Goal: Transaction & Acquisition: Download file/media

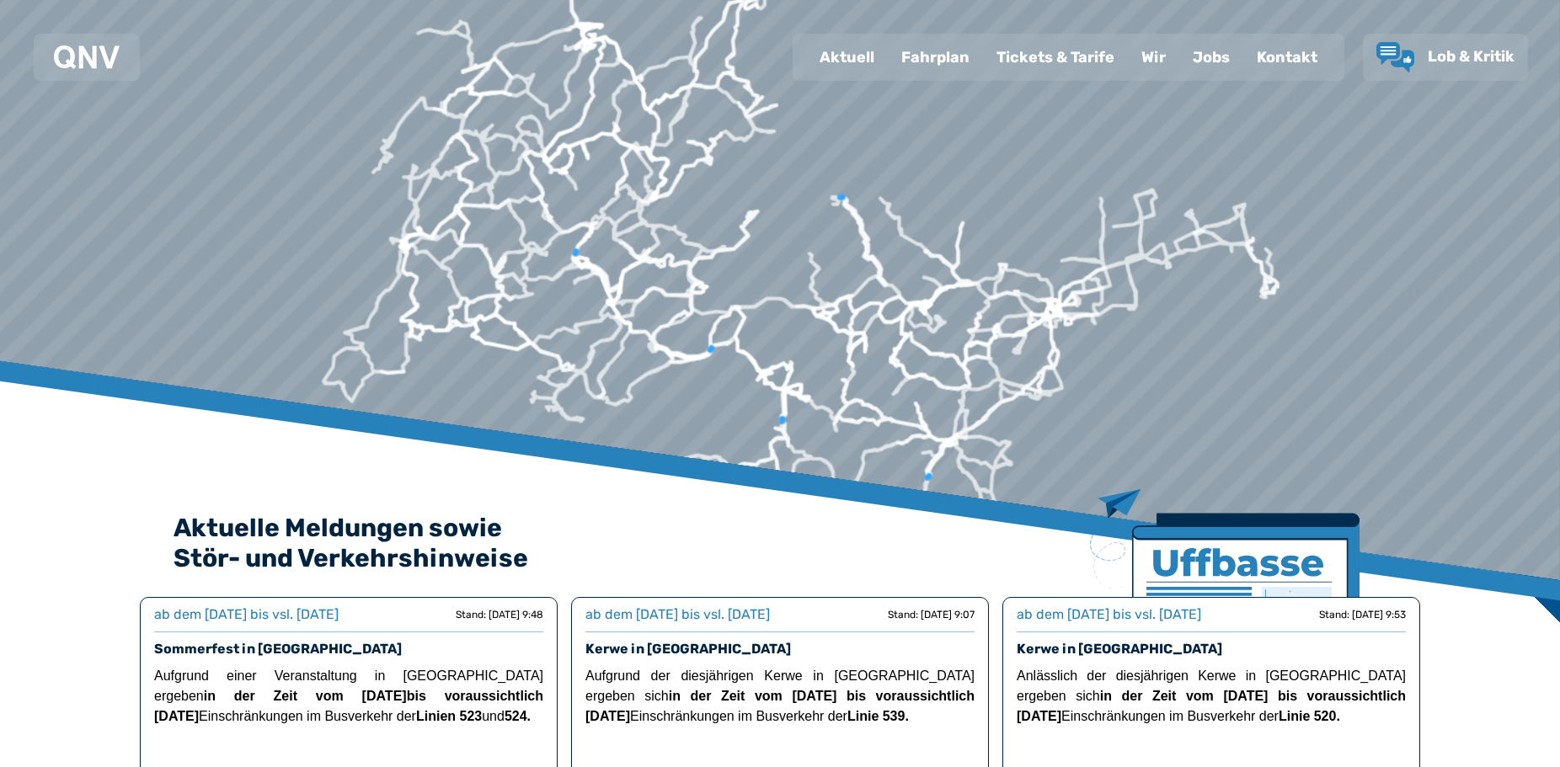
click at [942, 63] on div "Fahrplan" at bounding box center [935, 57] width 95 height 44
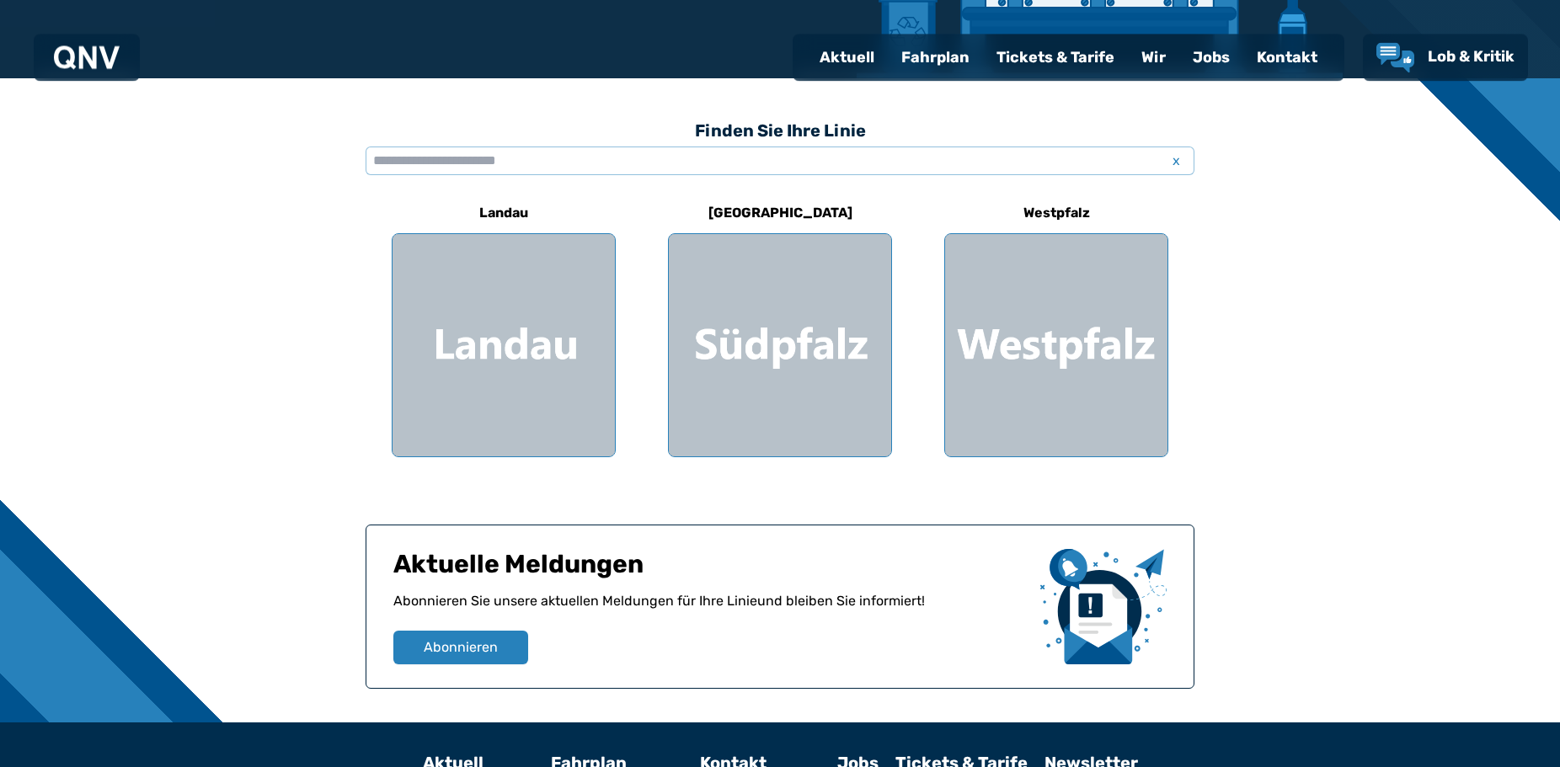
scroll to position [430, 0]
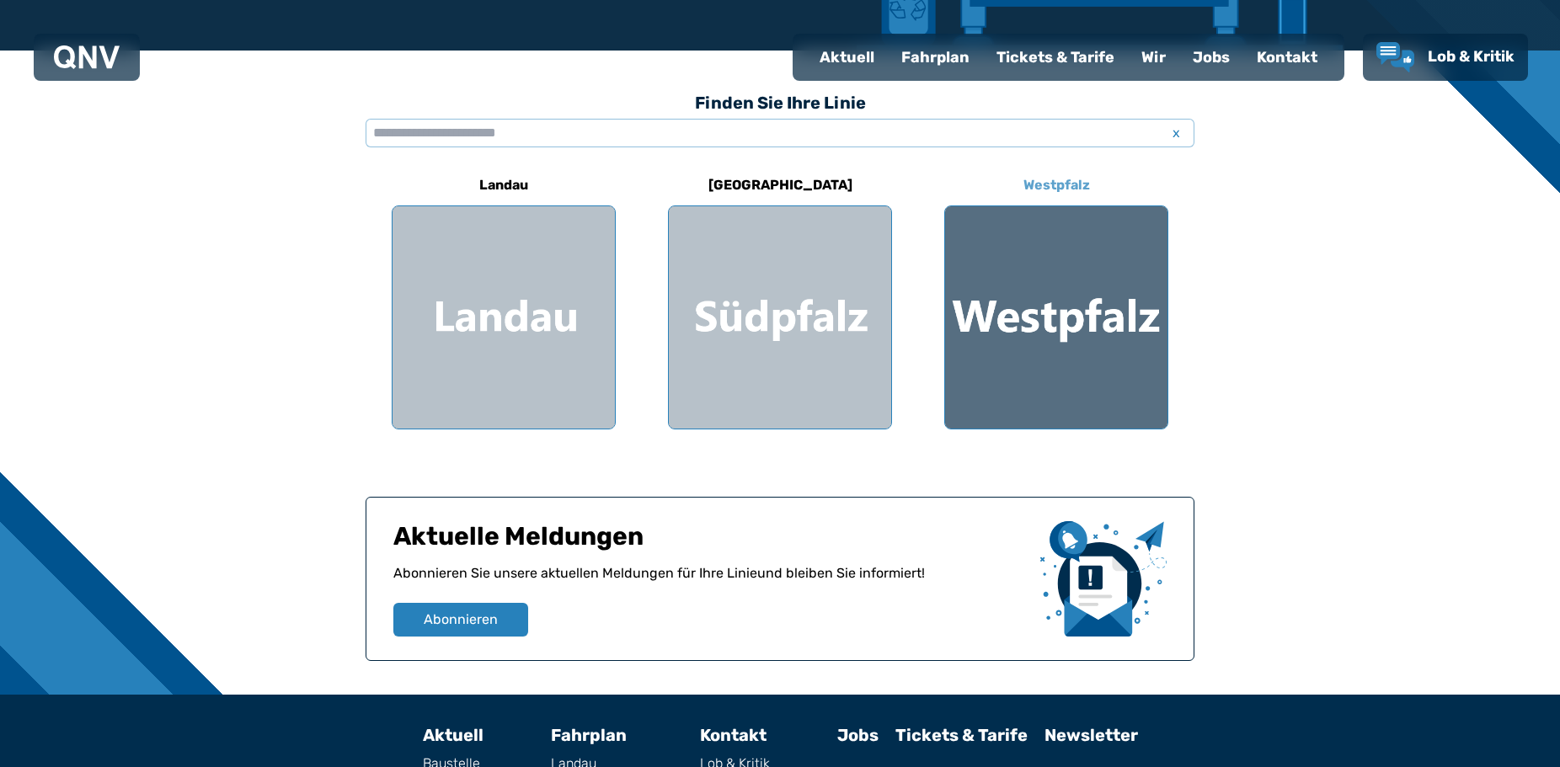
click at [1055, 300] on div at bounding box center [1056, 317] width 222 height 222
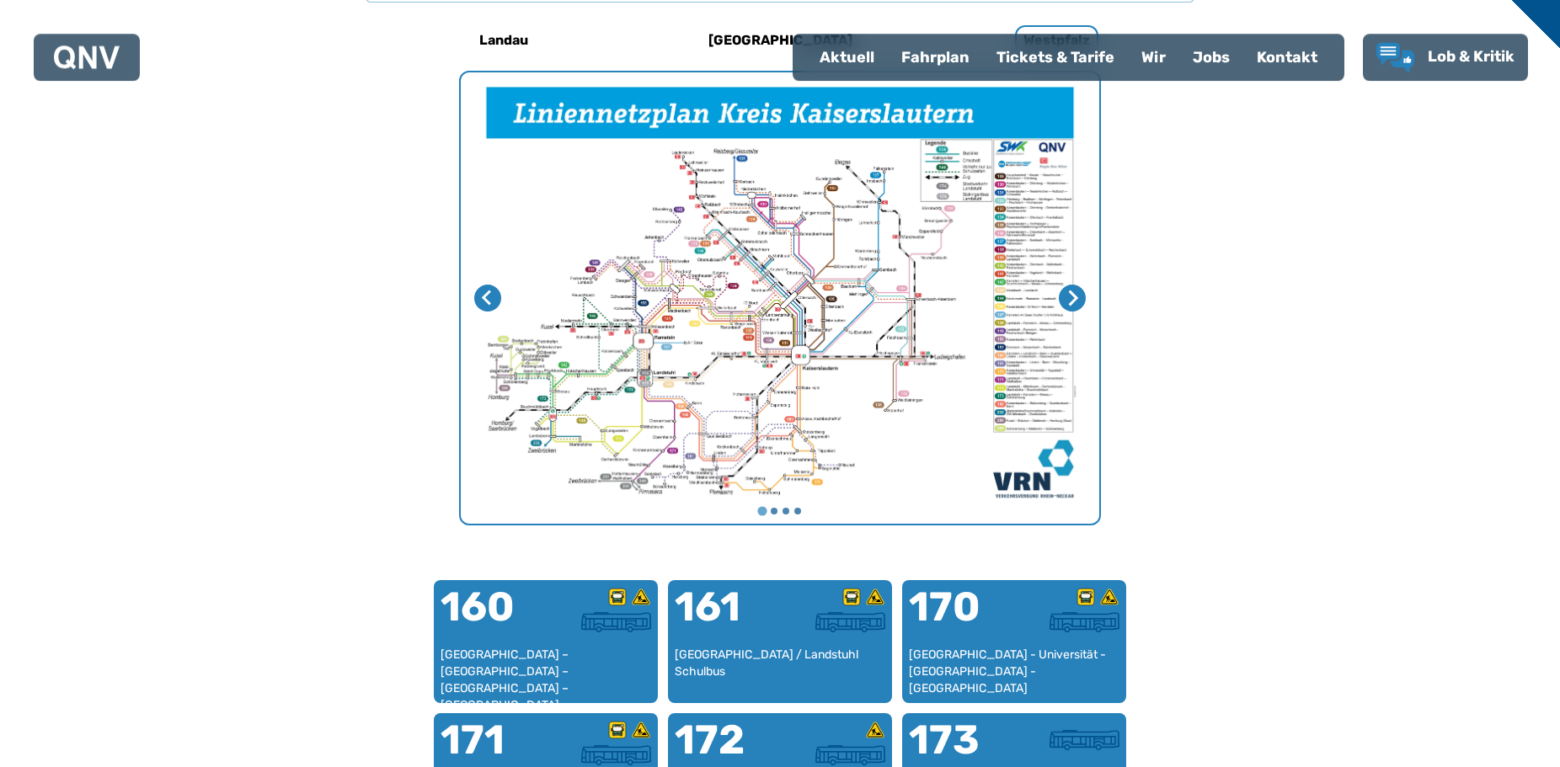
scroll to position [605, 0]
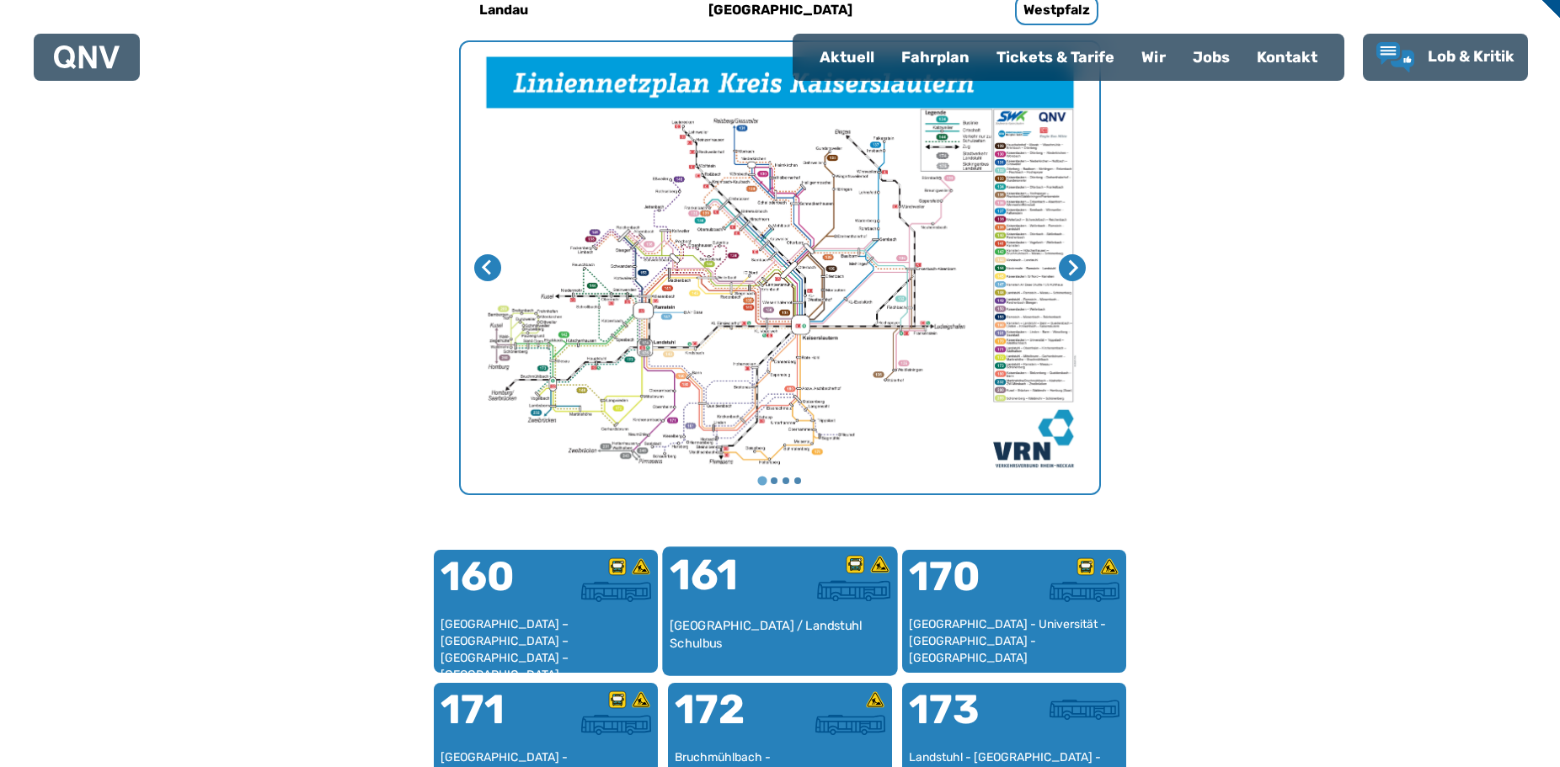
click at [791, 645] on div "[GEOGRAPHIC_DATA] / Landstuhl Schulbus" at bounding box center [781, 642] width 222 height 51
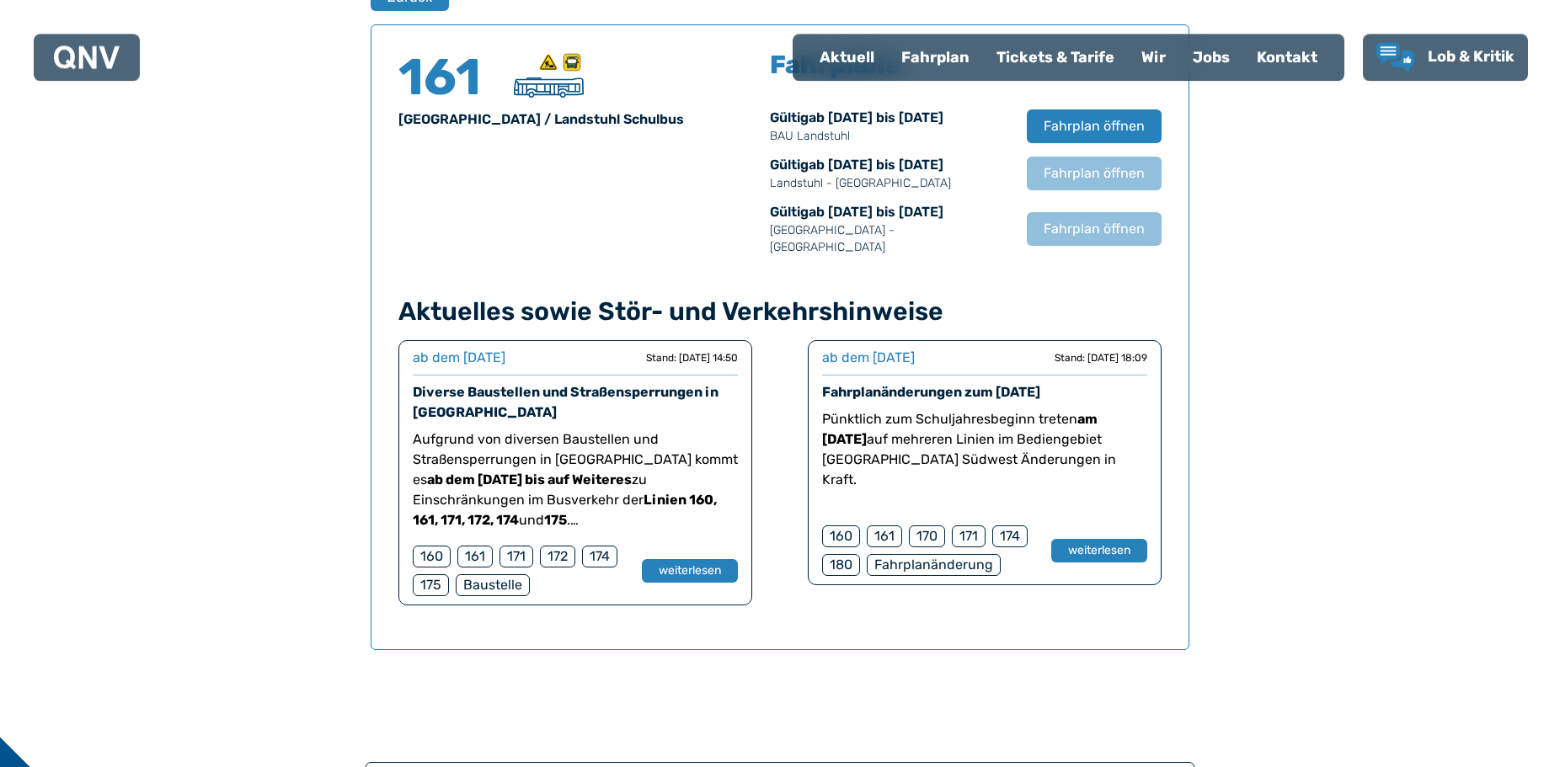
scroll to position [1196, 0]
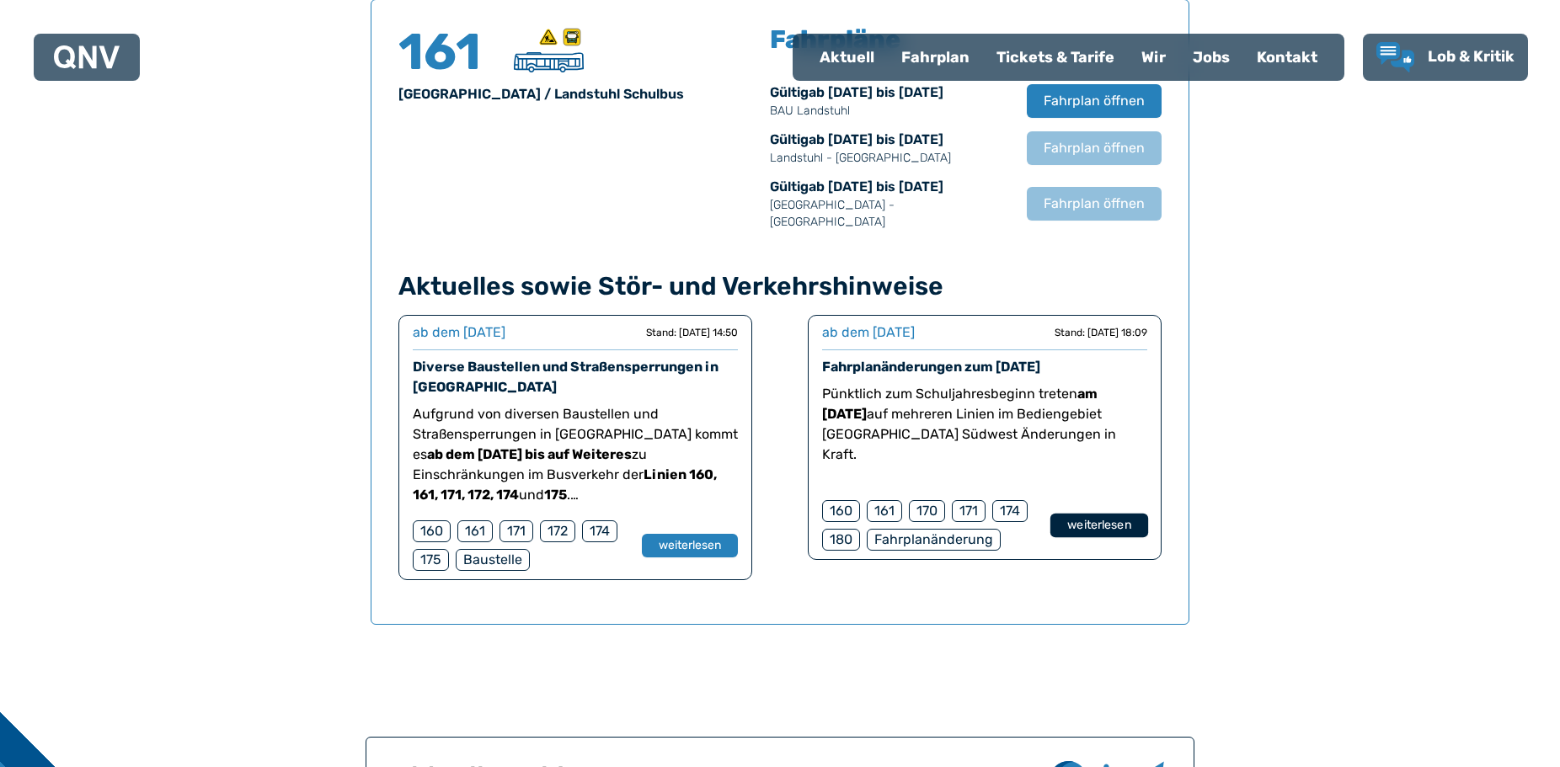
click at [1078, 514] on button "weiterlesen" at bounding box center [1099, 526] width 98 height 24
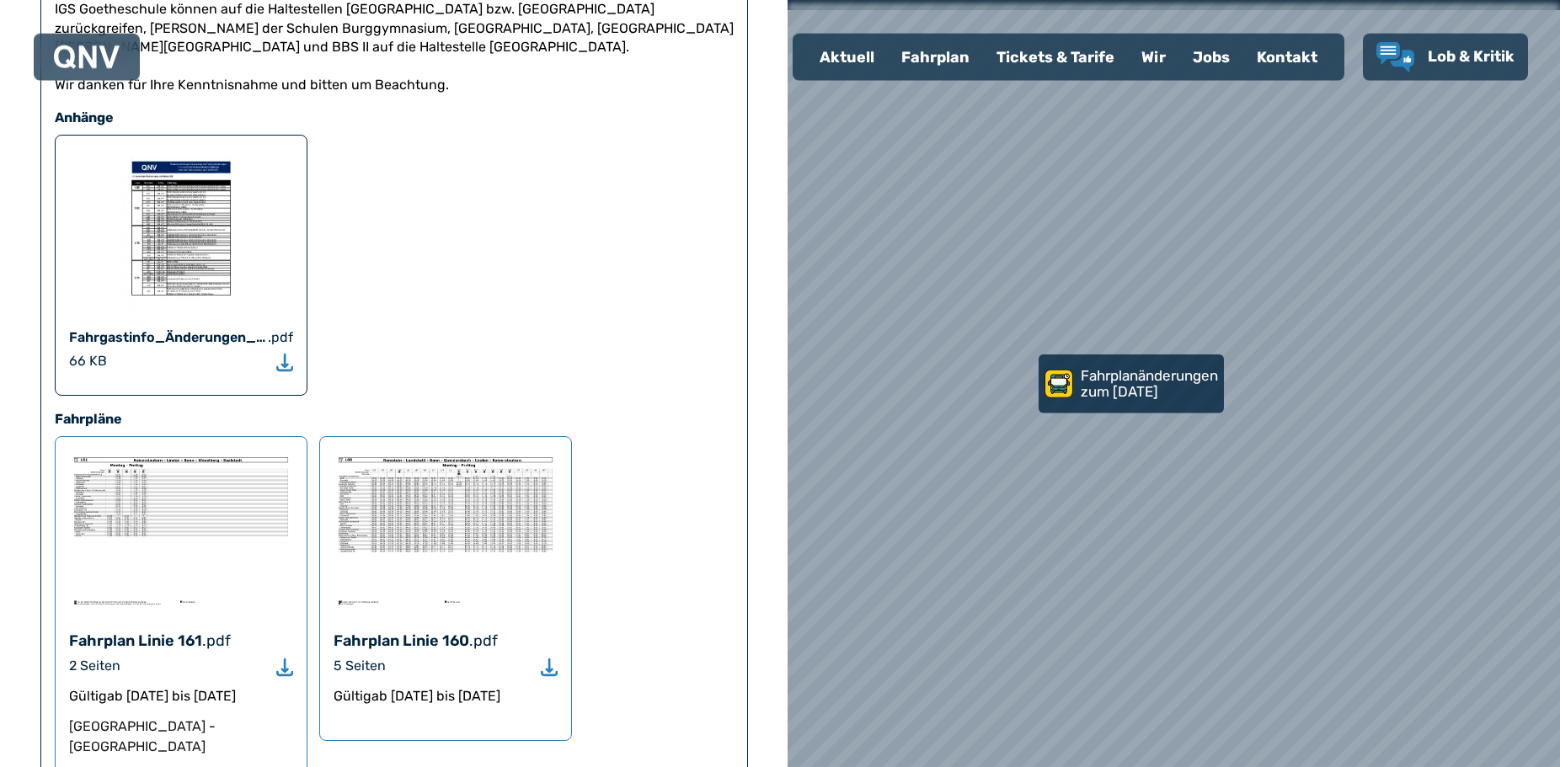
scroll to position [1117, 0]
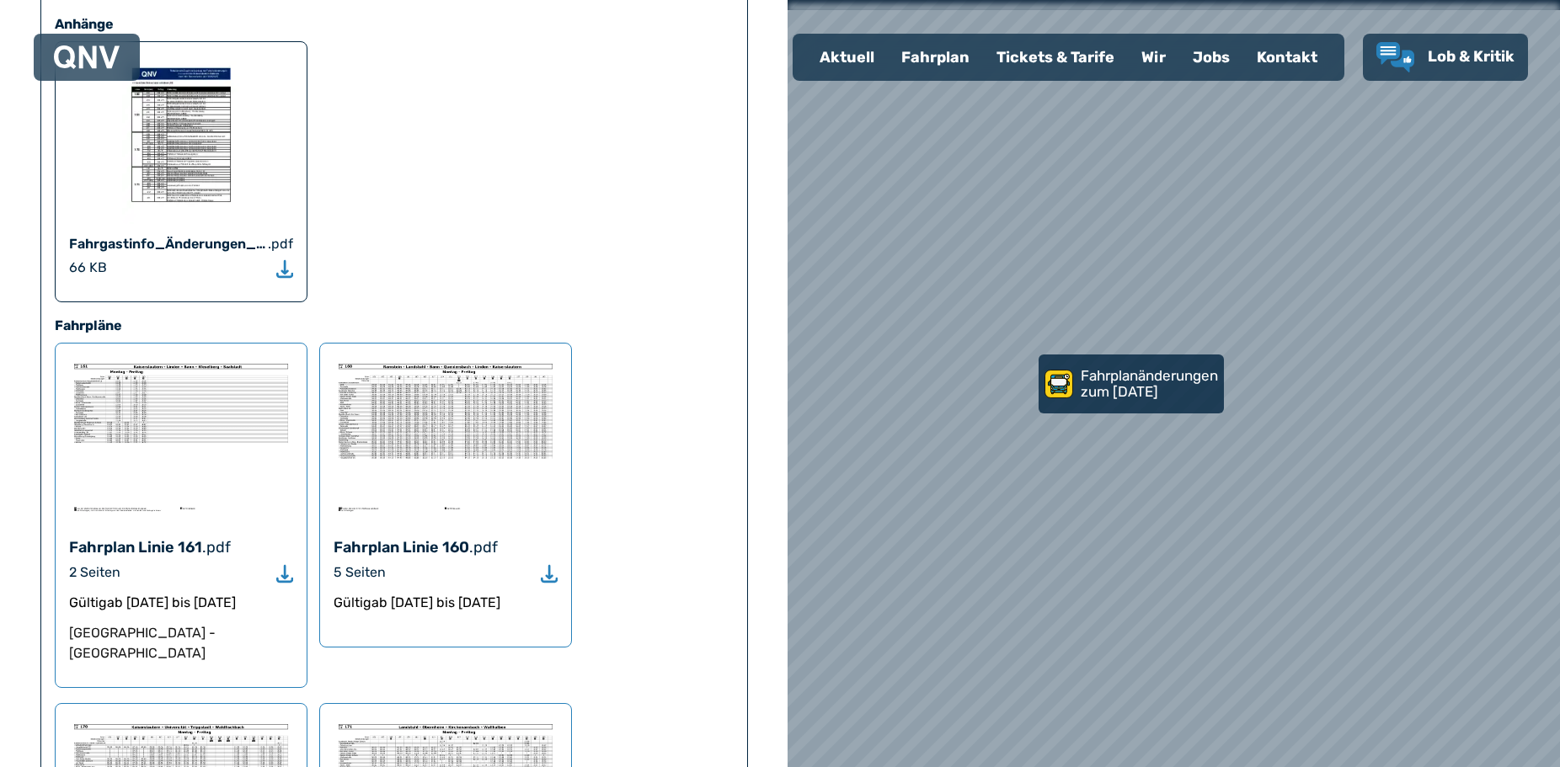
click at [212, 357] on img at bounding box center [181, 437] width 224 height 160
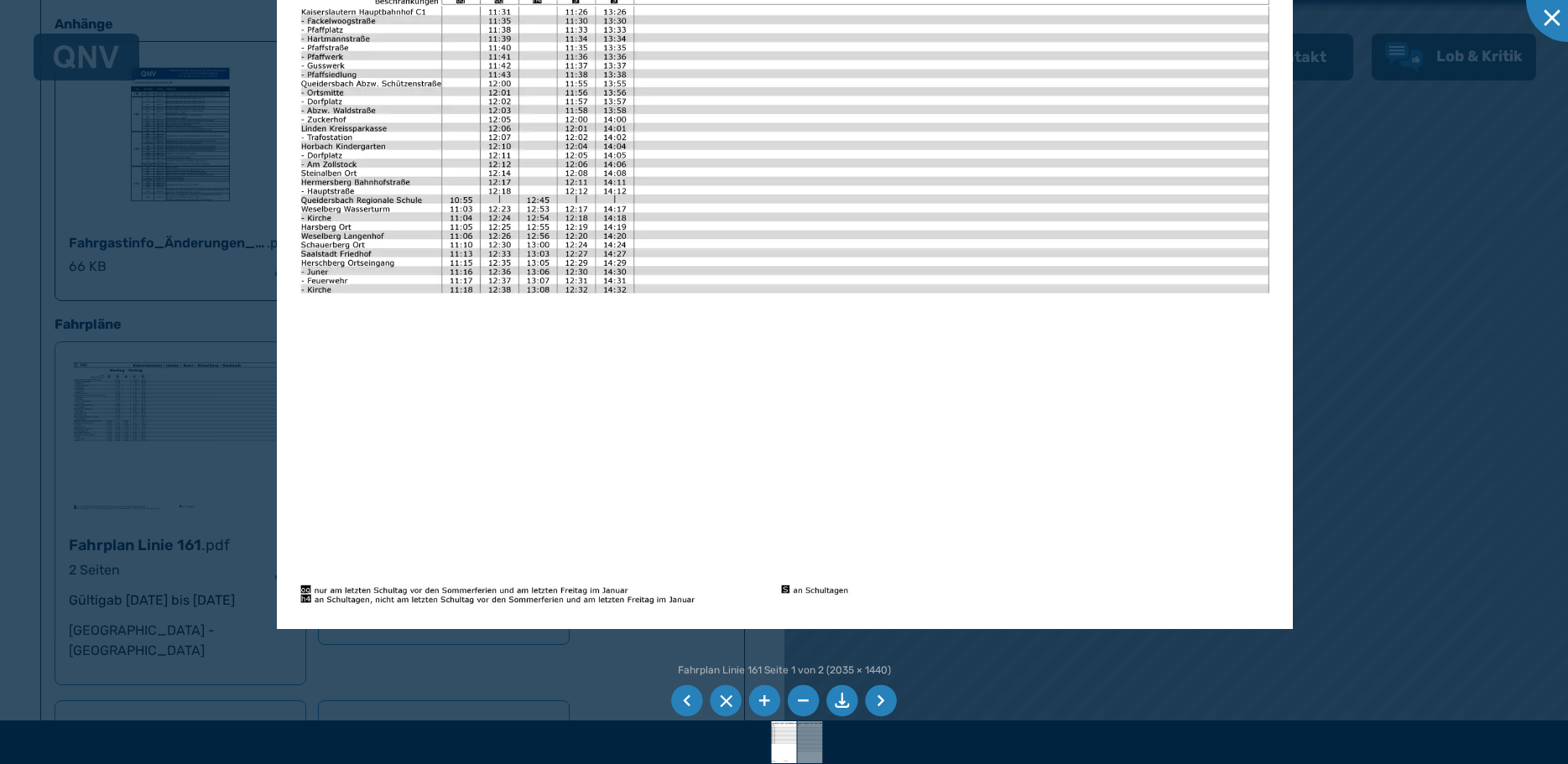
click at [887, 699] on li at bounding box center [881, 701] width 32 height 32
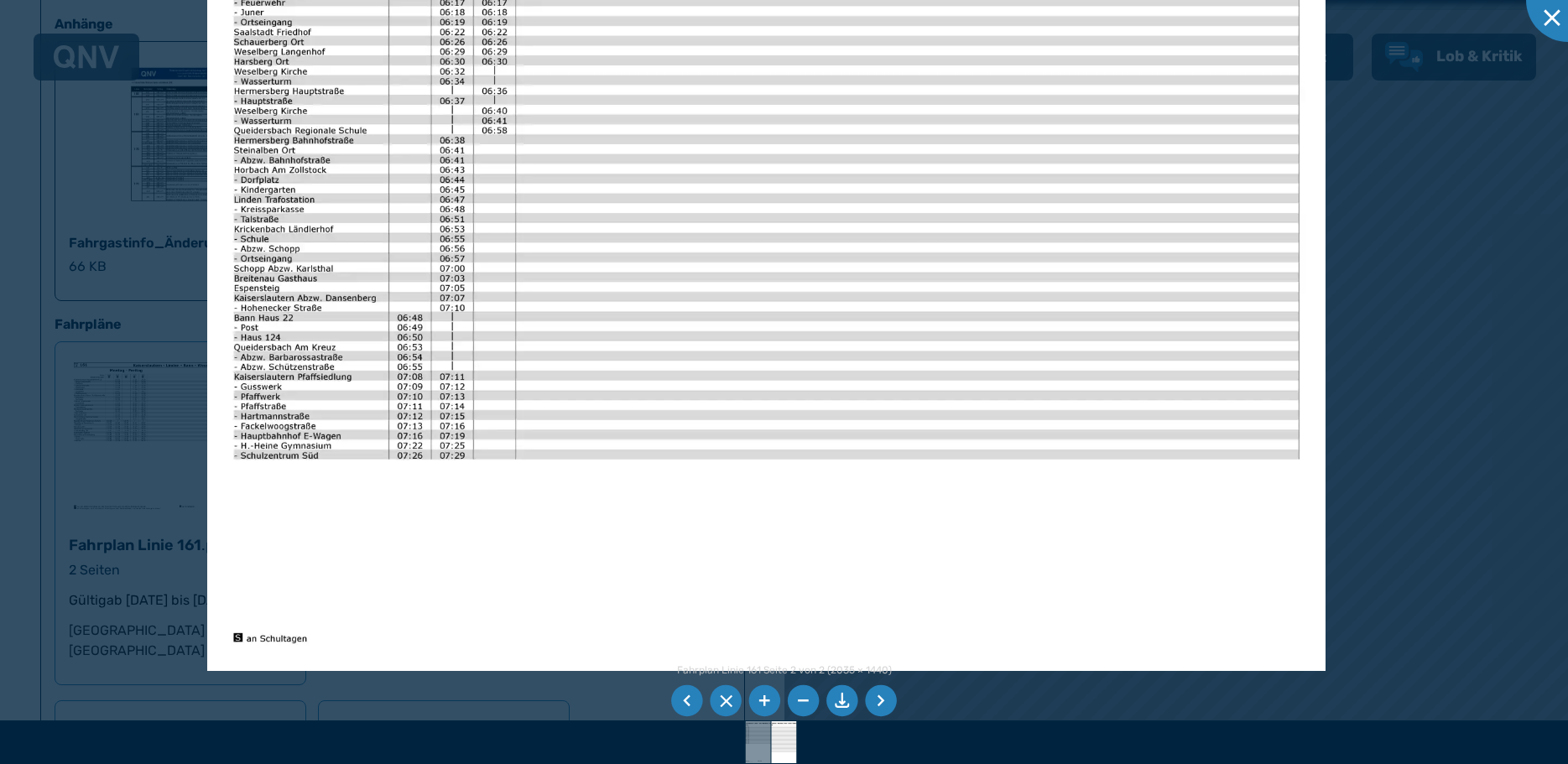
click at [882, 699] on li at bounding box center [881, 701] width 32 height 32
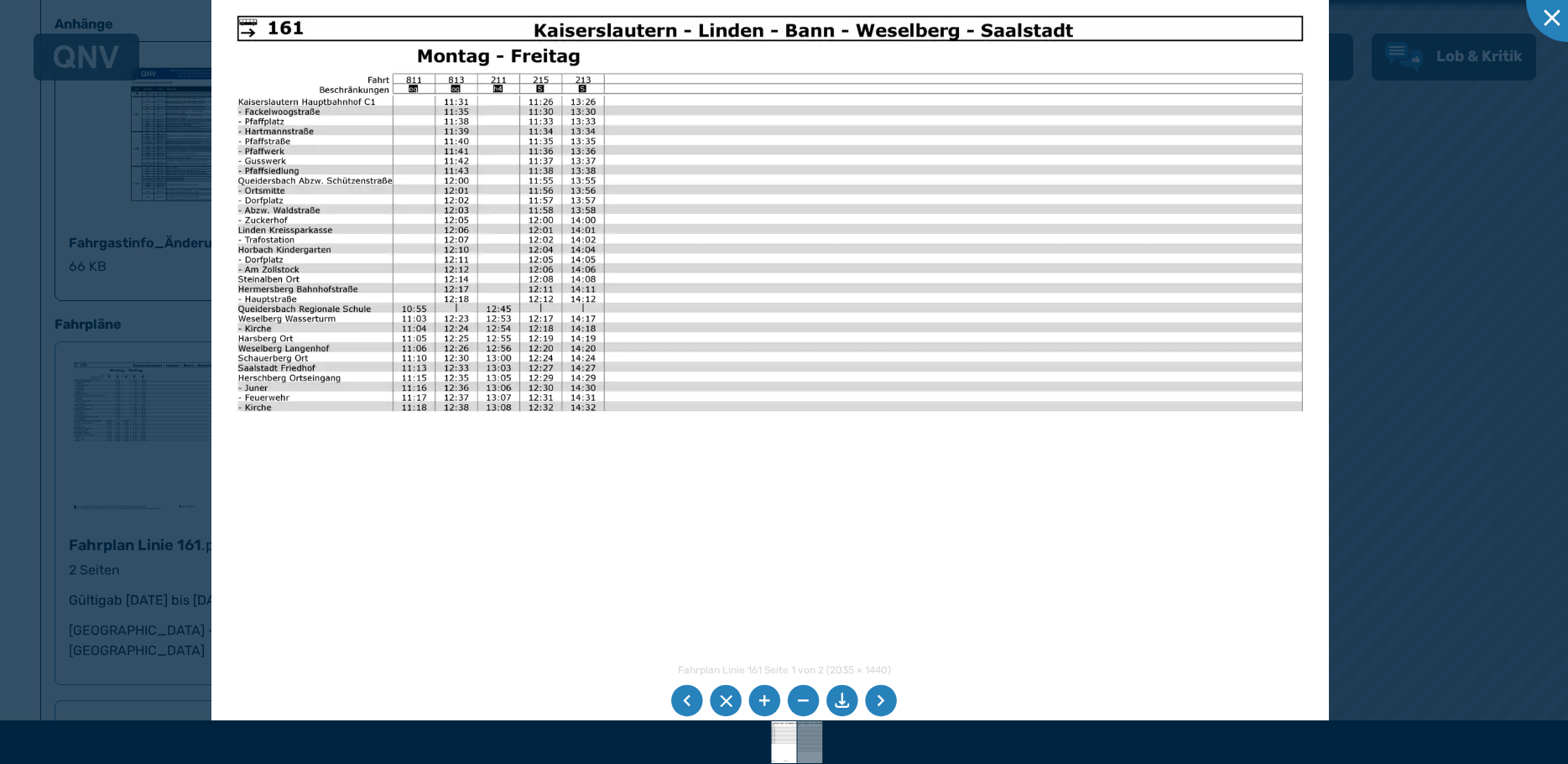
click at [804, 601] on img at bounding box center [770, 385] width 1118 height 791
click at [1548, 16] on div at bounding box center [1568, 0] width 84 height 84
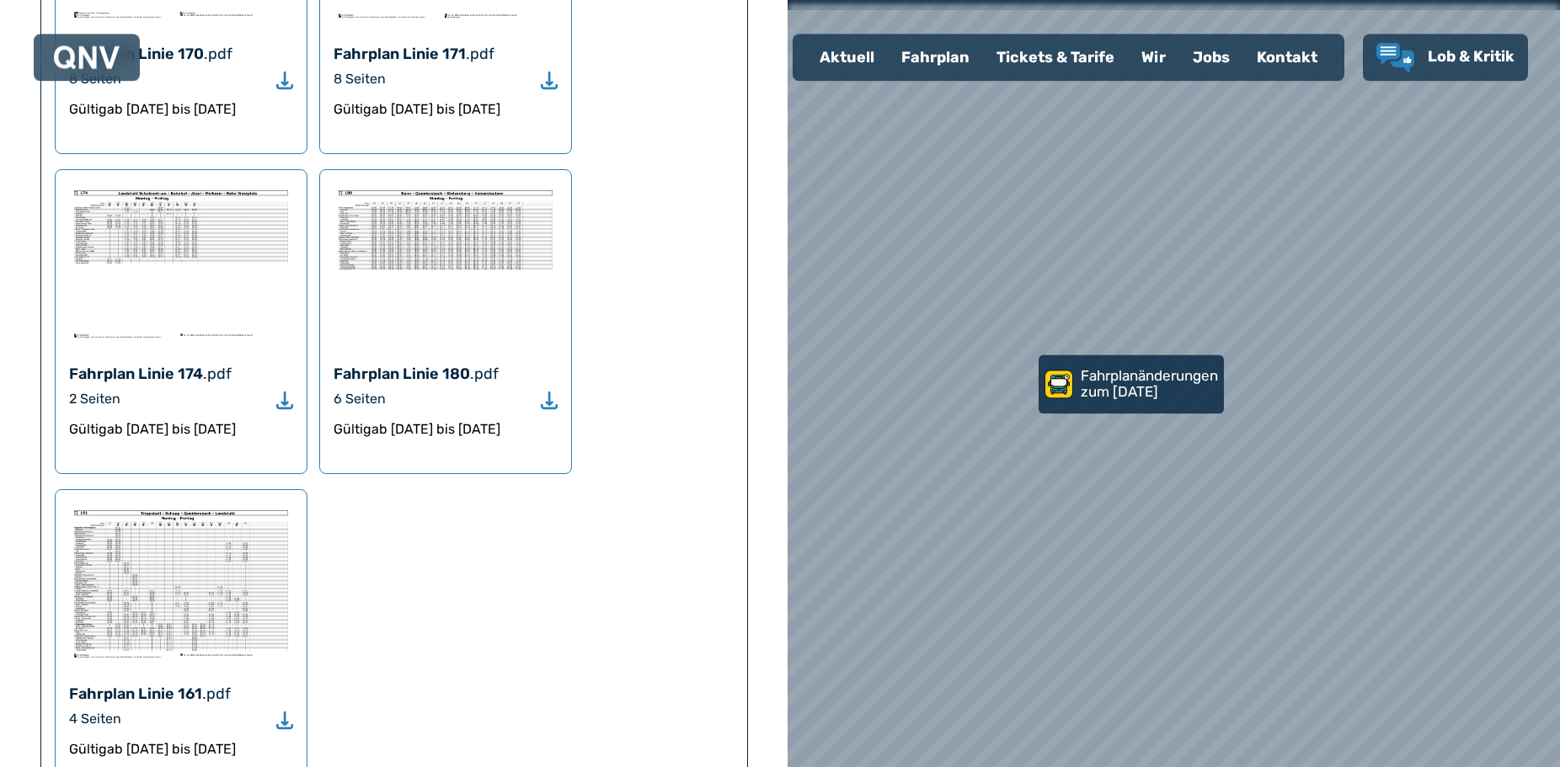
scroll to position [2062, 0]
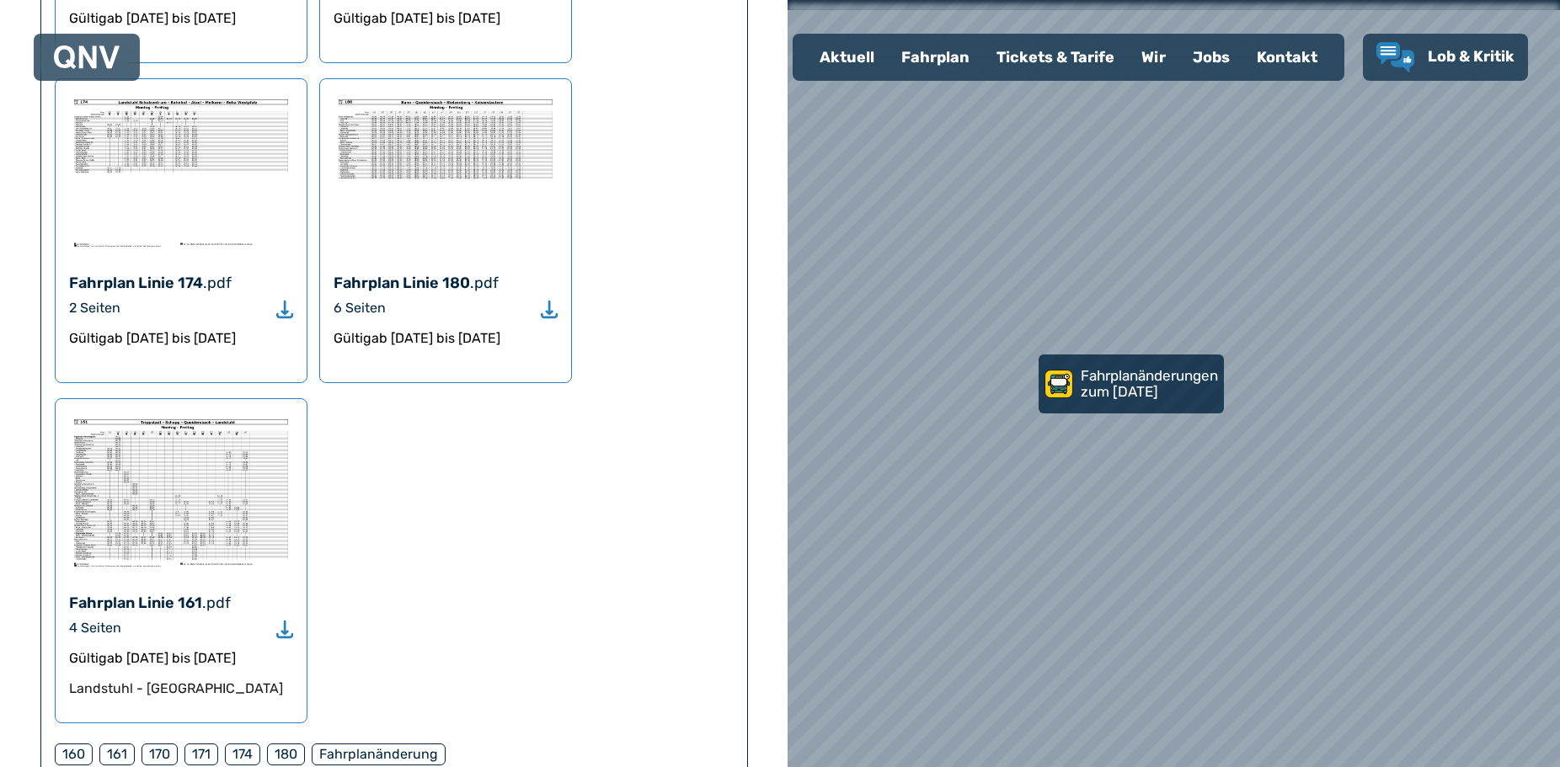
click at [246, 679] on div "Landstuhl - [GEOGRAPHIC_DATA]" at bounding box center [181, 689] width 224 height 20
click at [282, 620] on icon "Download" at bounding box center [284, 629] width 17 height 19
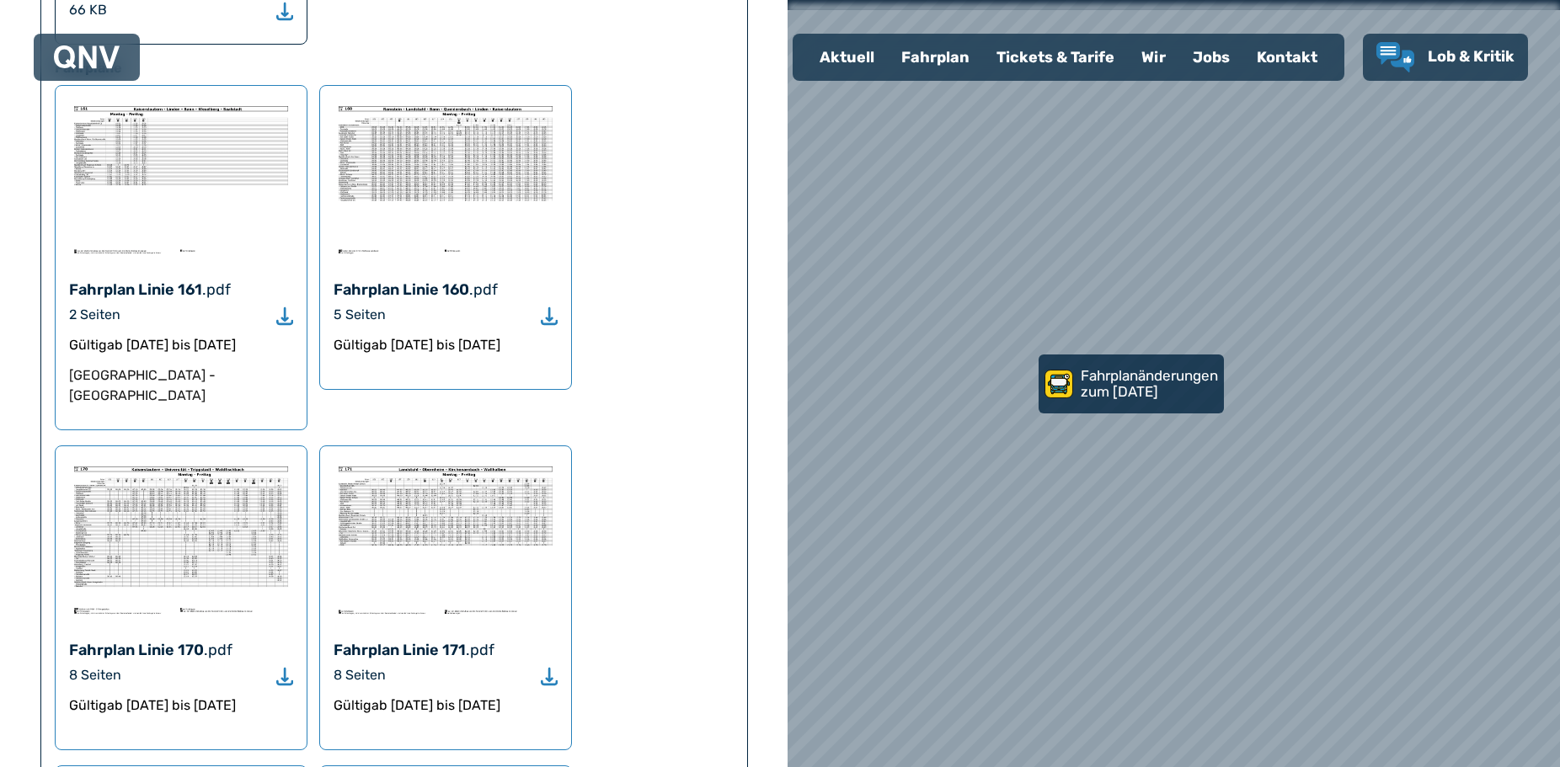
scroll to position [1289, 0]
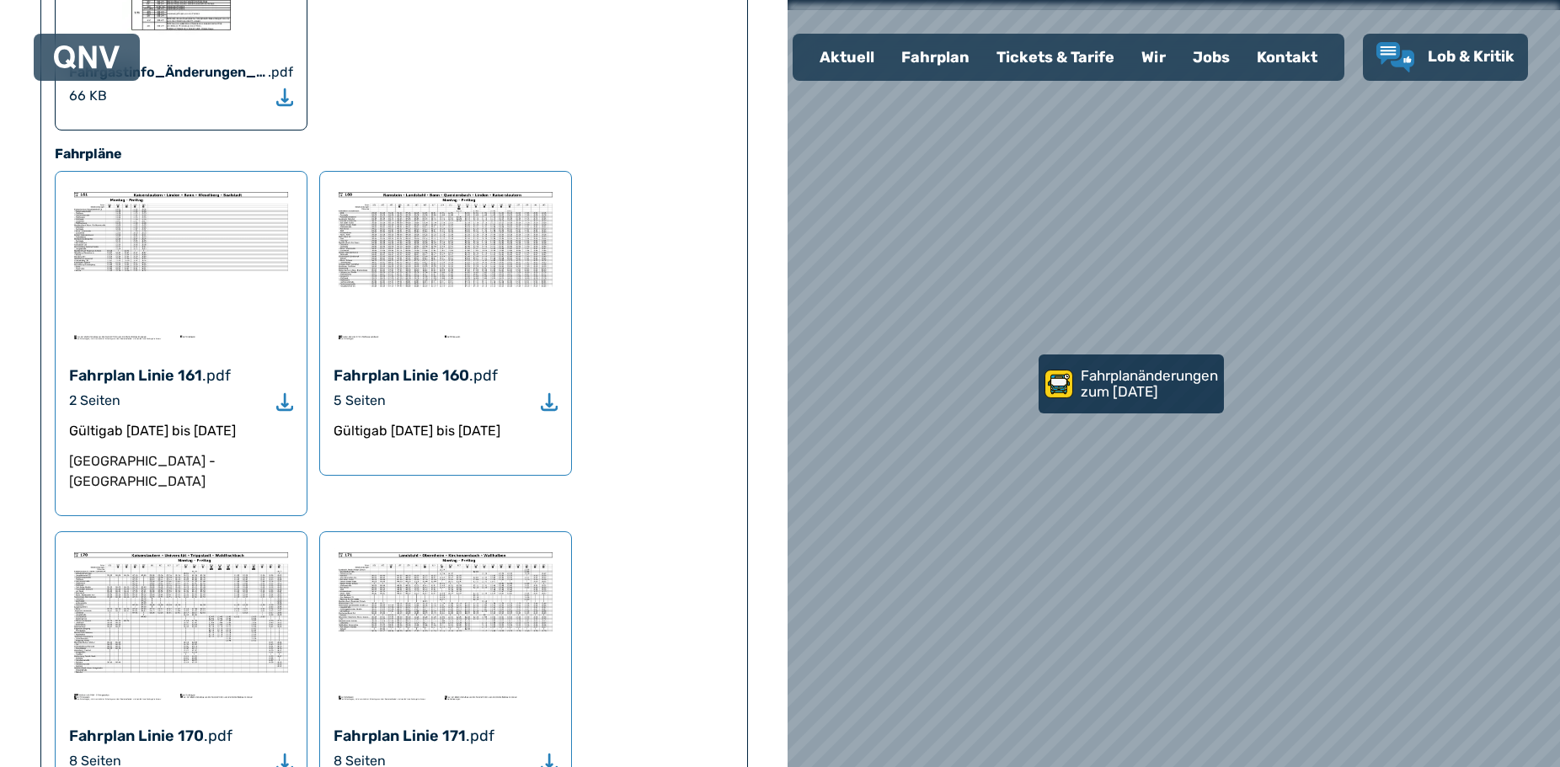
click at [550, 393] on use "Download" at bounding box center [549, 402] width 17 height 18
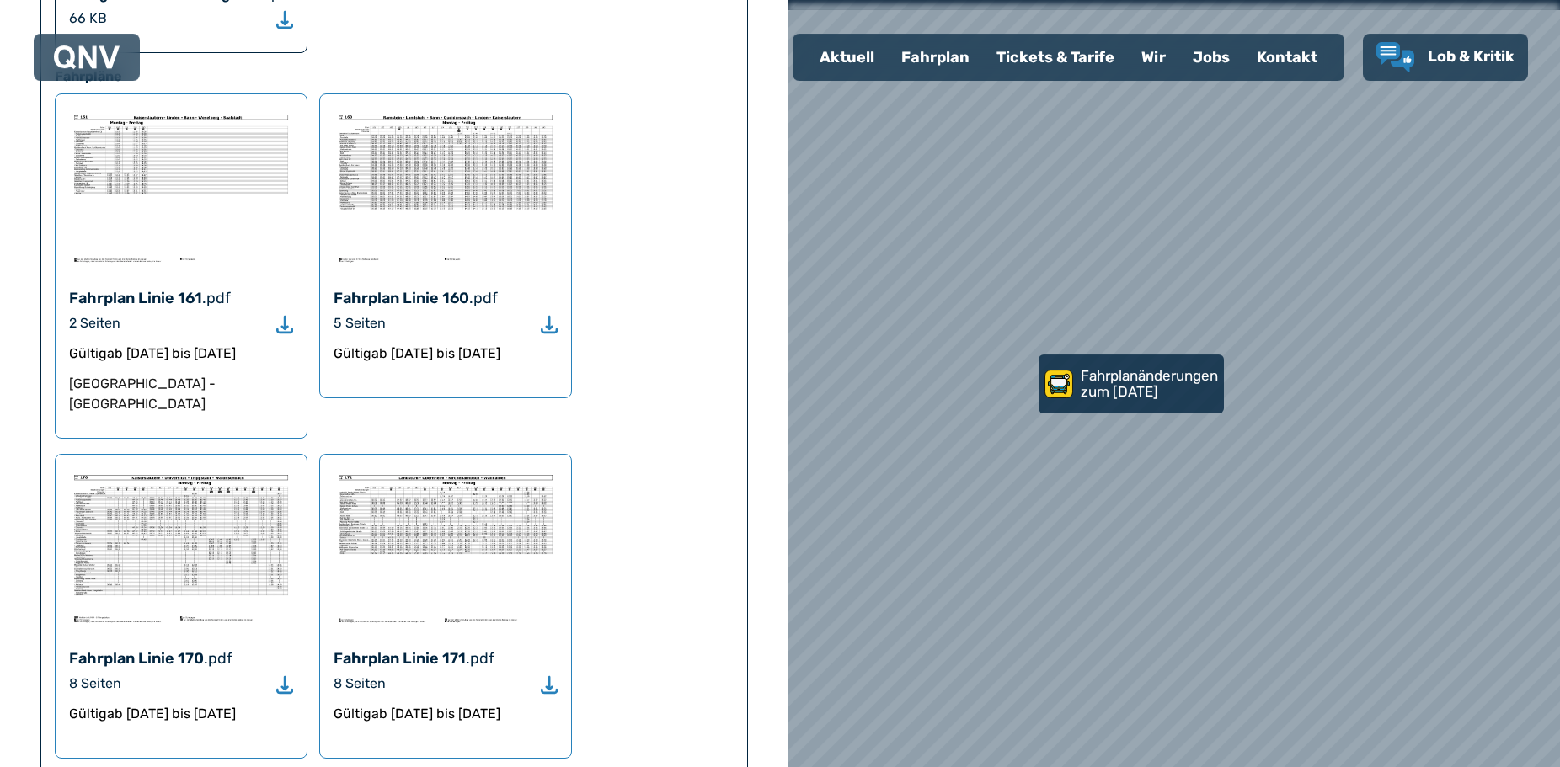
scroll to position [1461, 0]
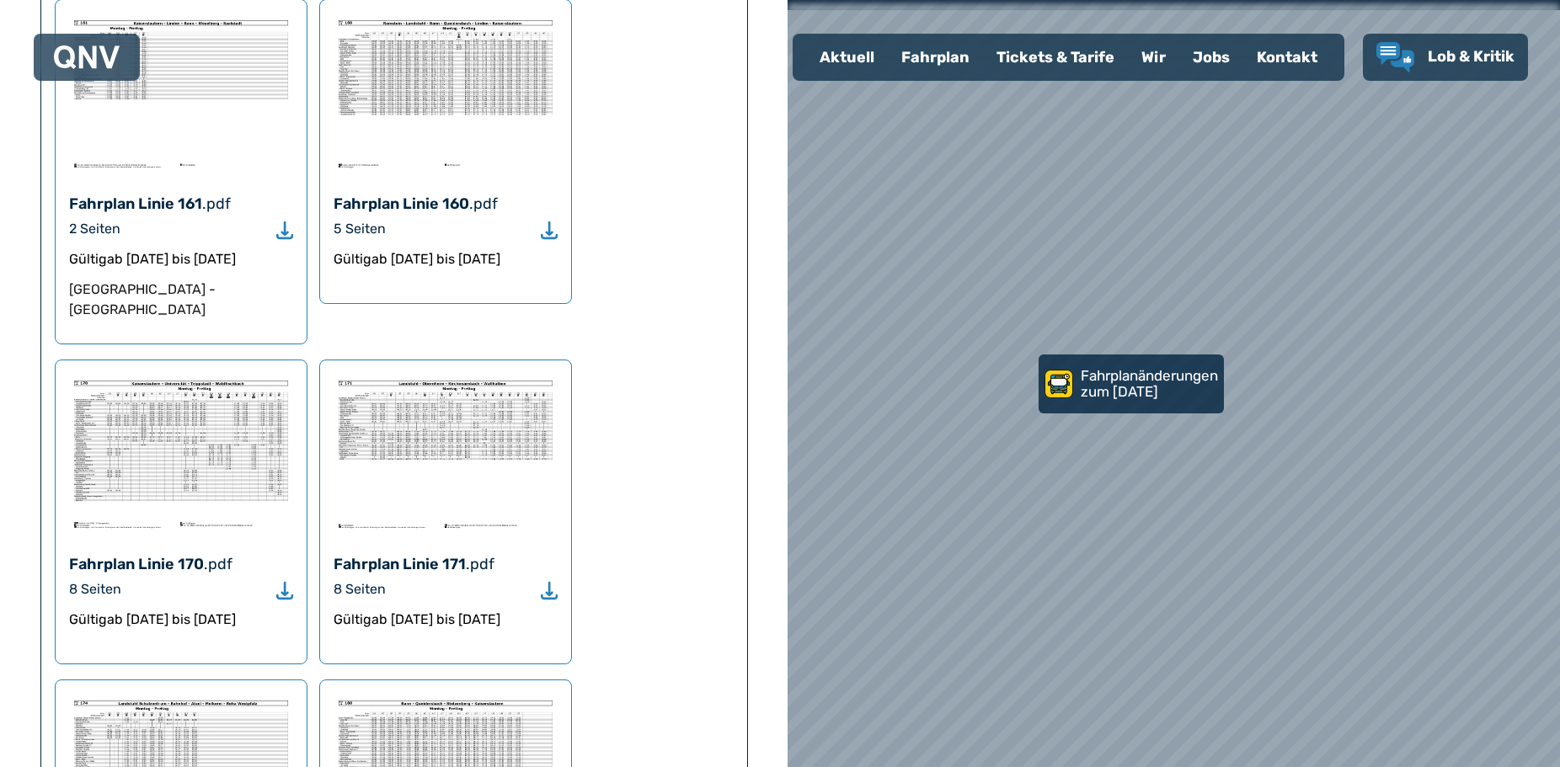
click at [258, 553] on div "Fahrplan Linie 170 .pdf" at bounding box center [181, 565] width 224 height 24
click at [280, 581] on icon "Download" at bounding box center [284, 590] width 17 height 19
click at [548, 581] on use "Download" at bounding box center [549, 590] width 17 height 18
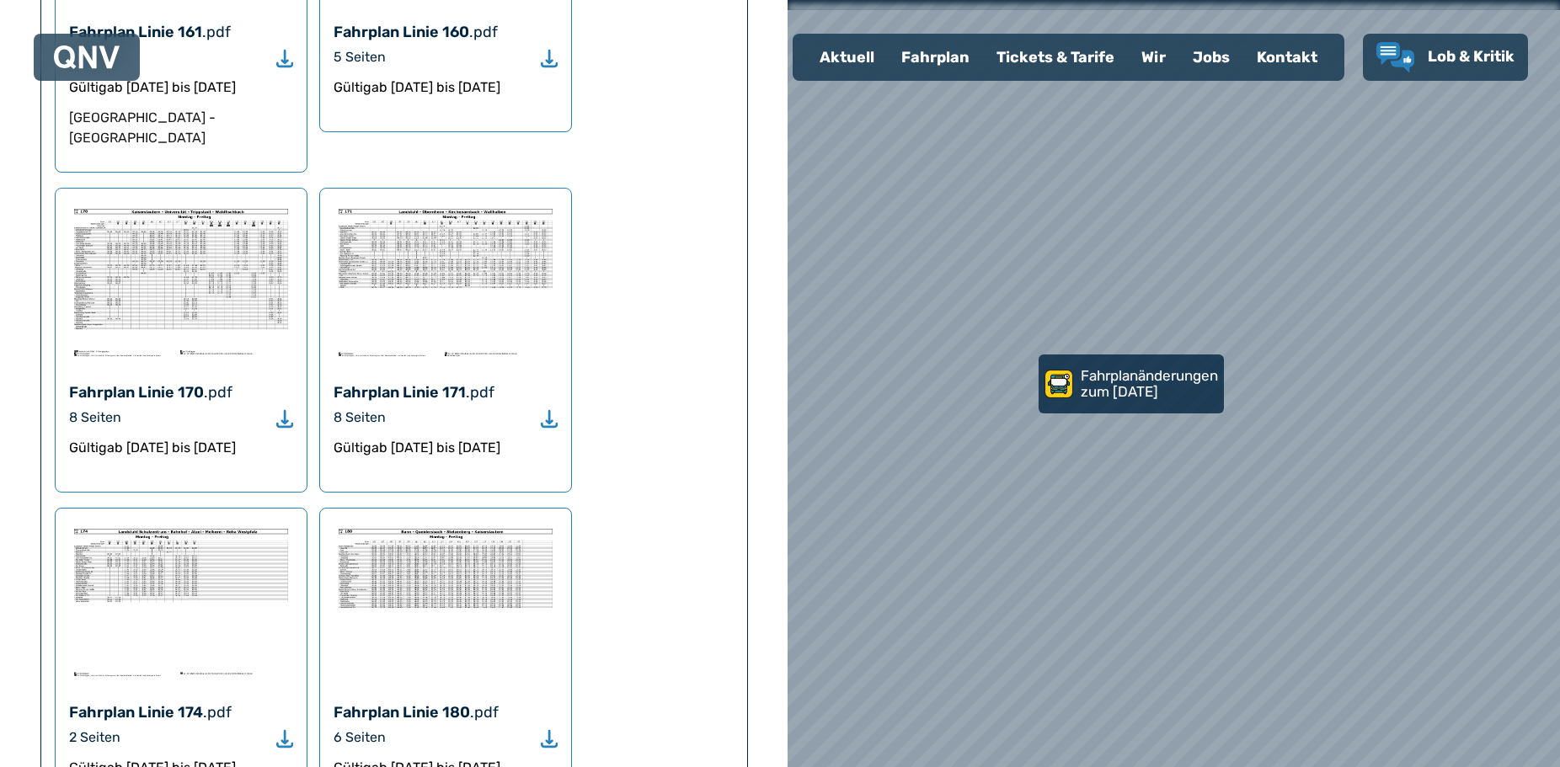
scroll to position [1718, 0]
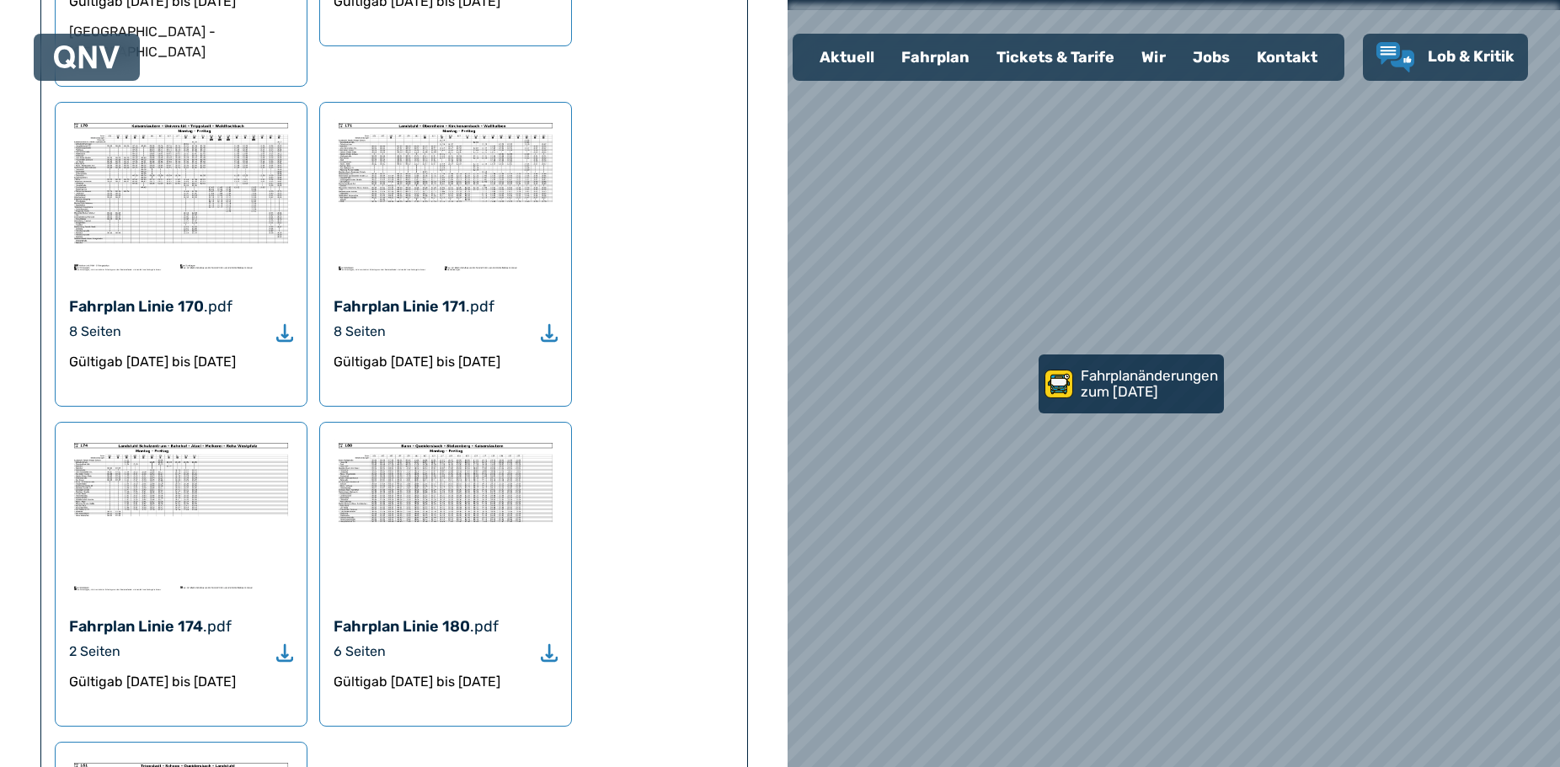
click at [176, 461] on img at bounding box center [181, 516] width 224 height 160
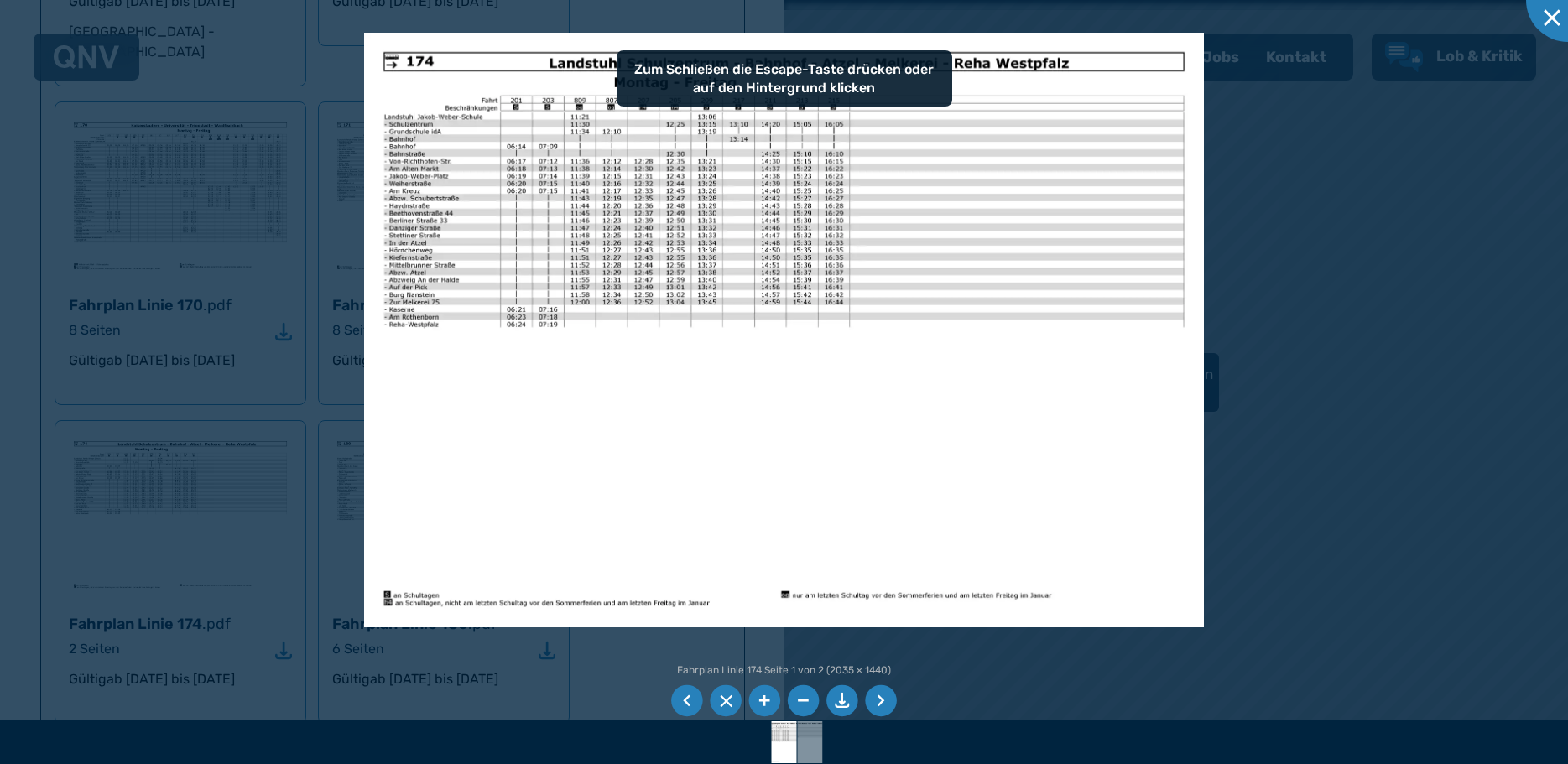
click at [698, 468] on img at bounding box center [784, 330] width 840 height 594
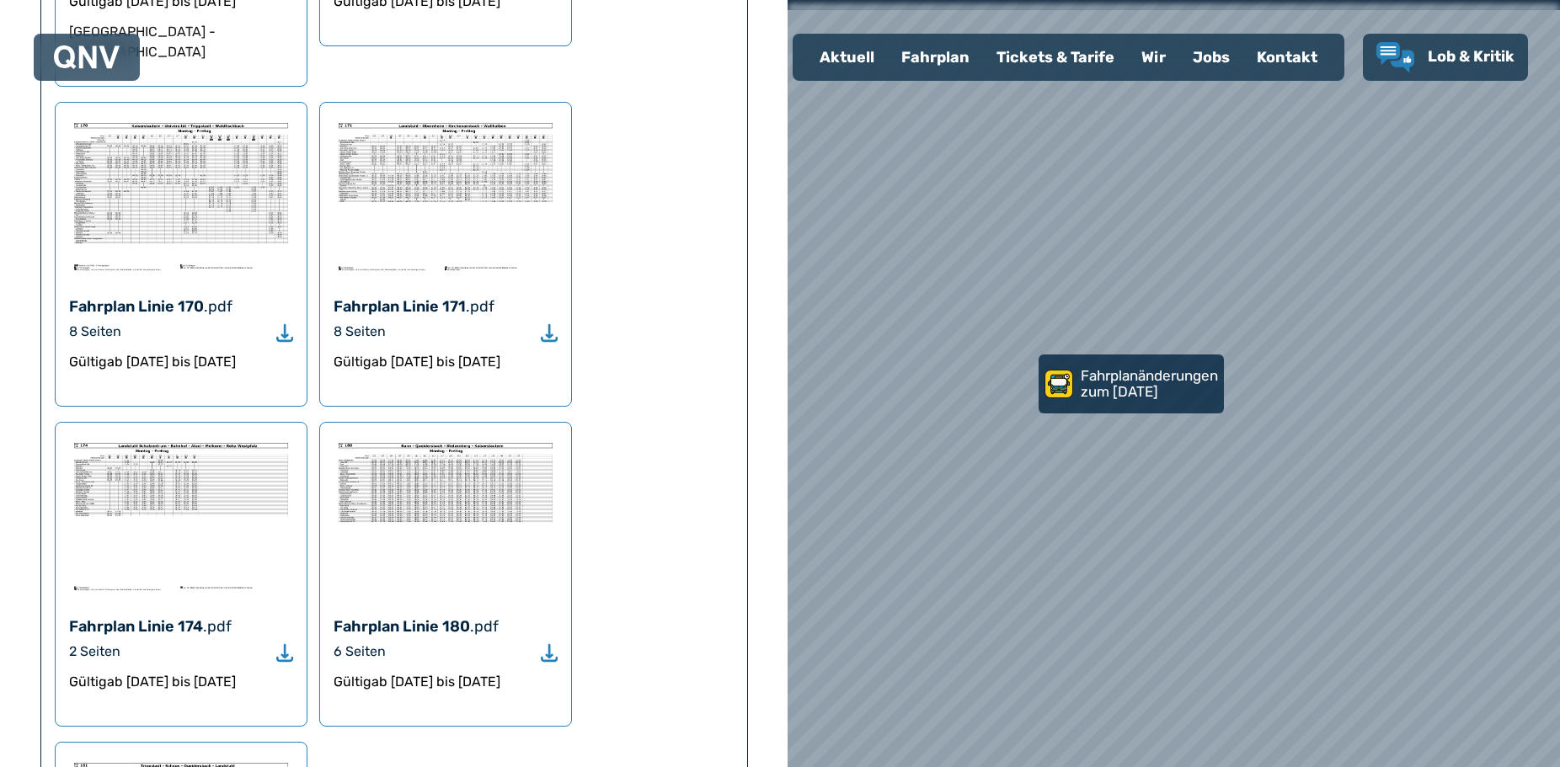
click at [280, 644] on icon "Download" at bounding box center [284, 653] width 17 height 19
click at [451, 490] on img at bounding box center [446, 516] width 224 height 160
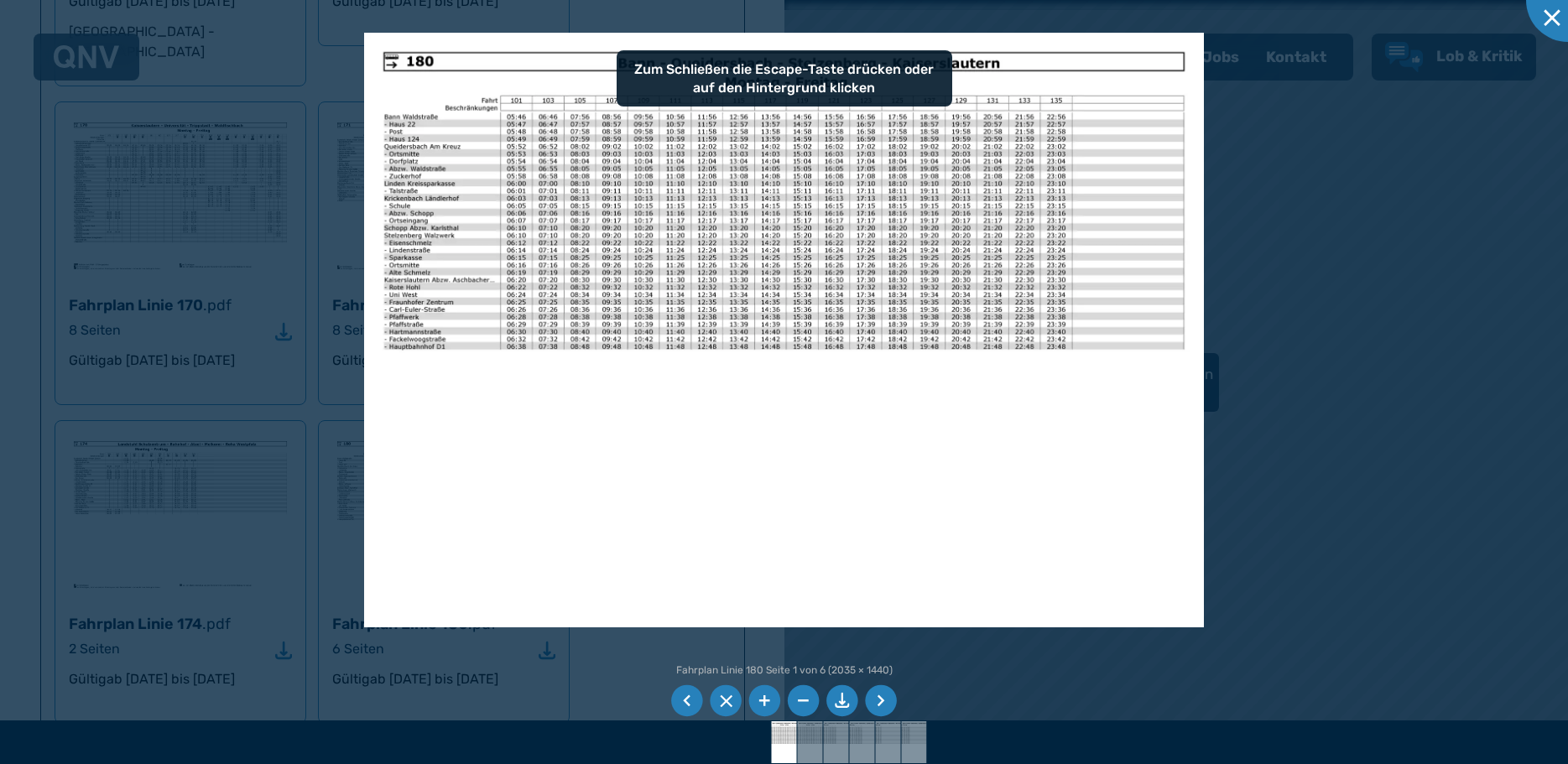
click at [869, 509] on img at bounding box center [784, 330] width 840 height 594
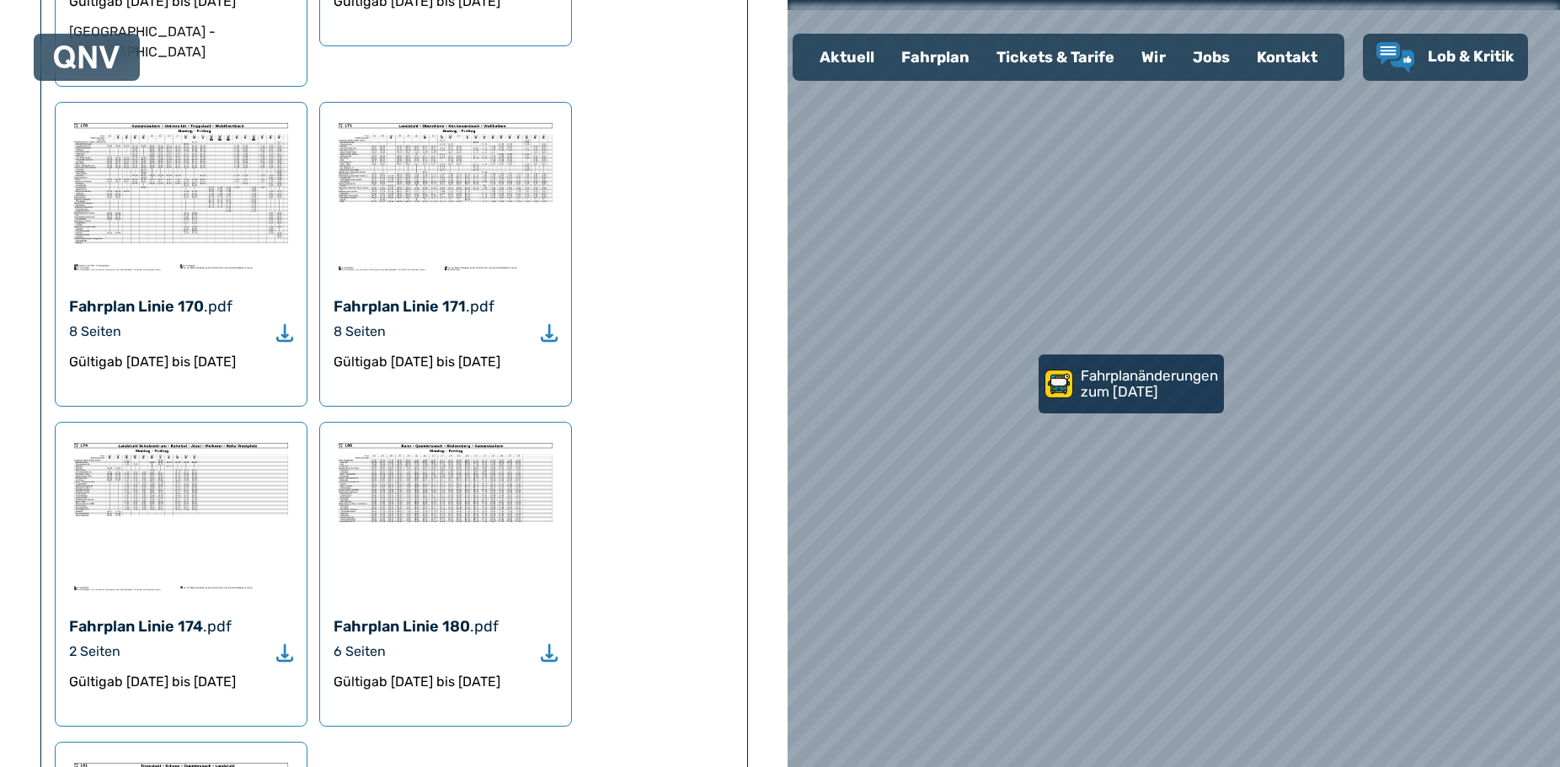
click at [547, 644] on use "Download" at bounding box center [549, 653] width 17 height 18
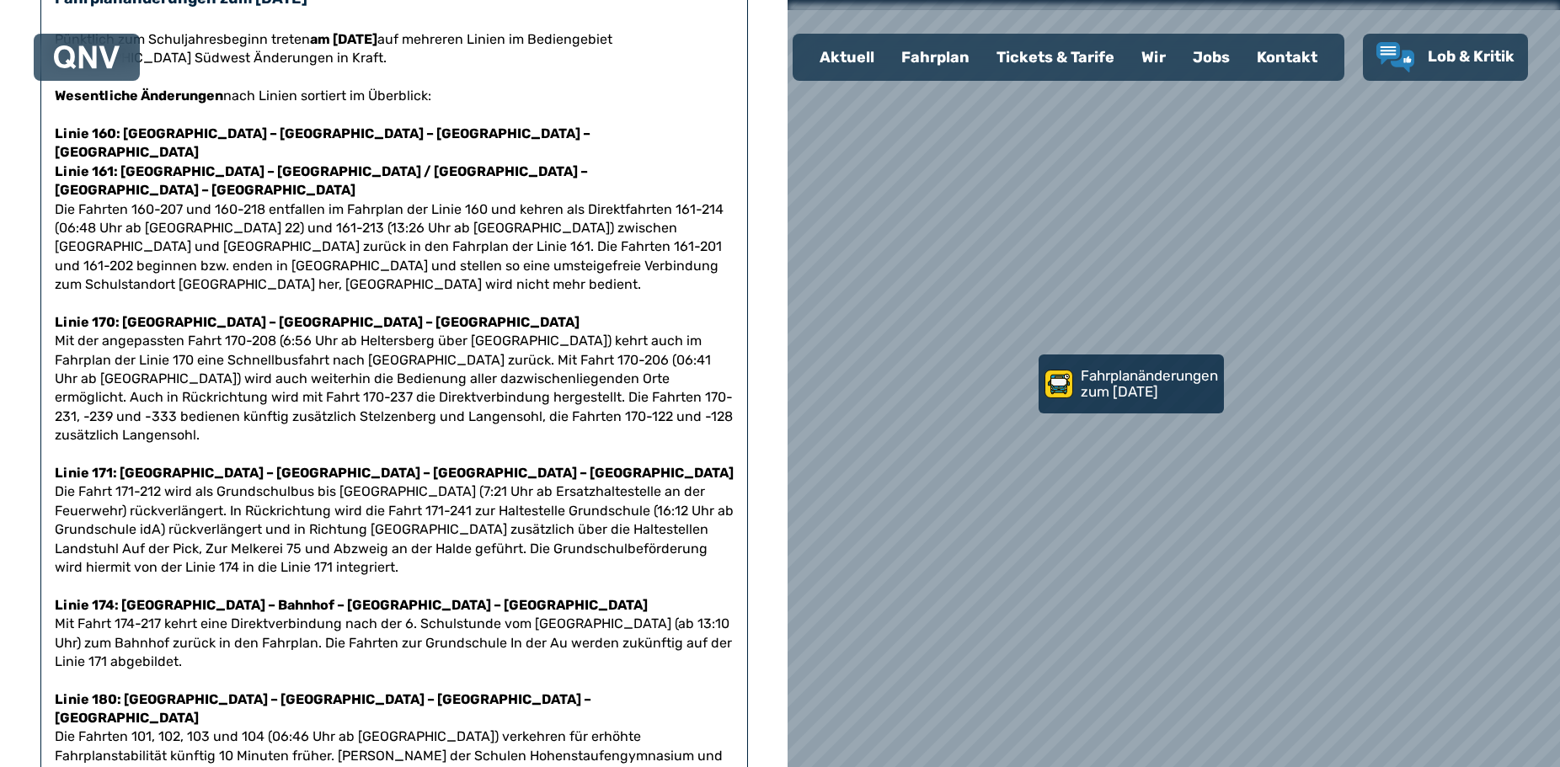
scroll to position [0, 0]
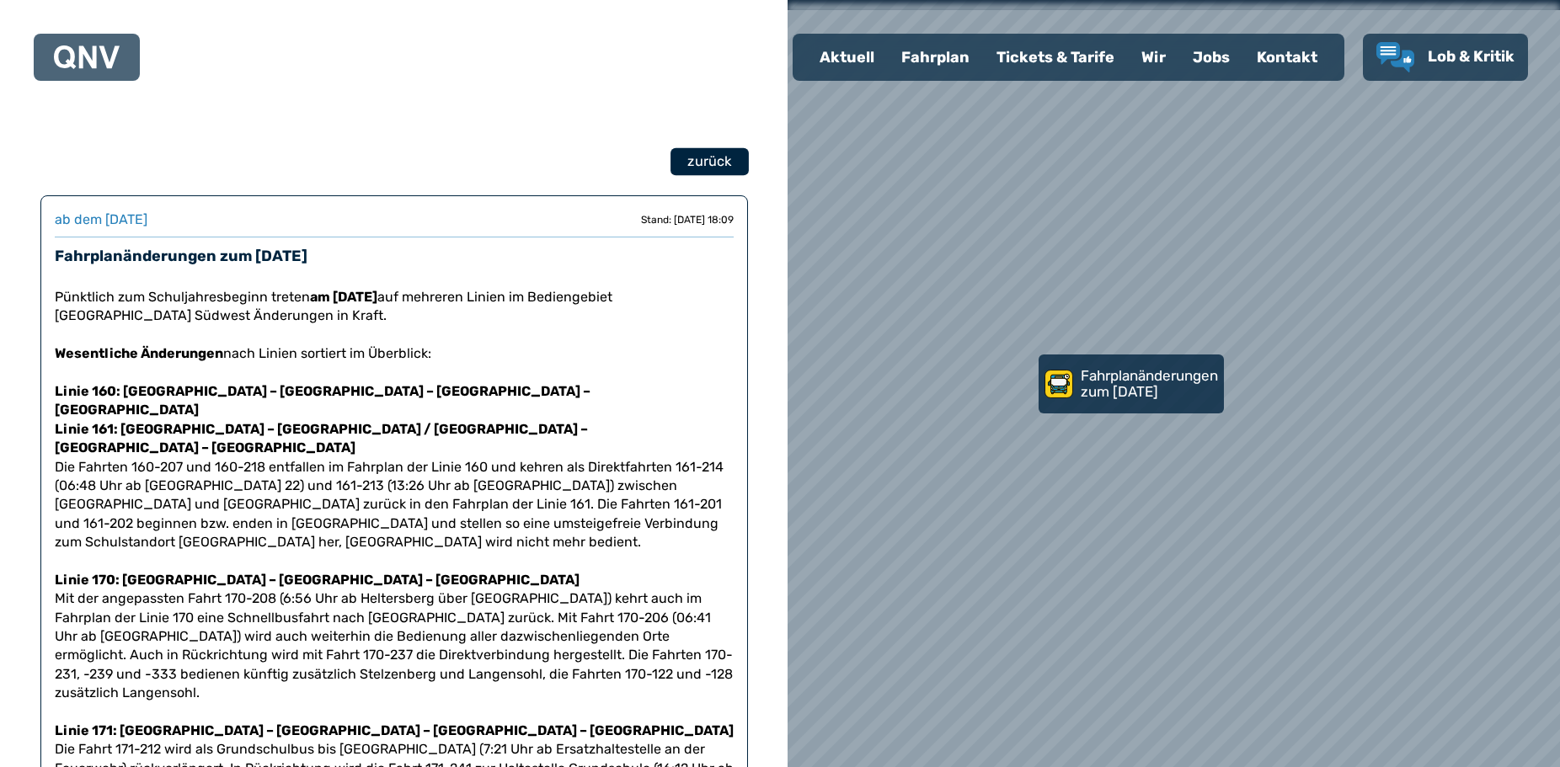
click at [692, 160] on span "zurück" at bounding box center [709, 162] width 44 height 20
select select "*"
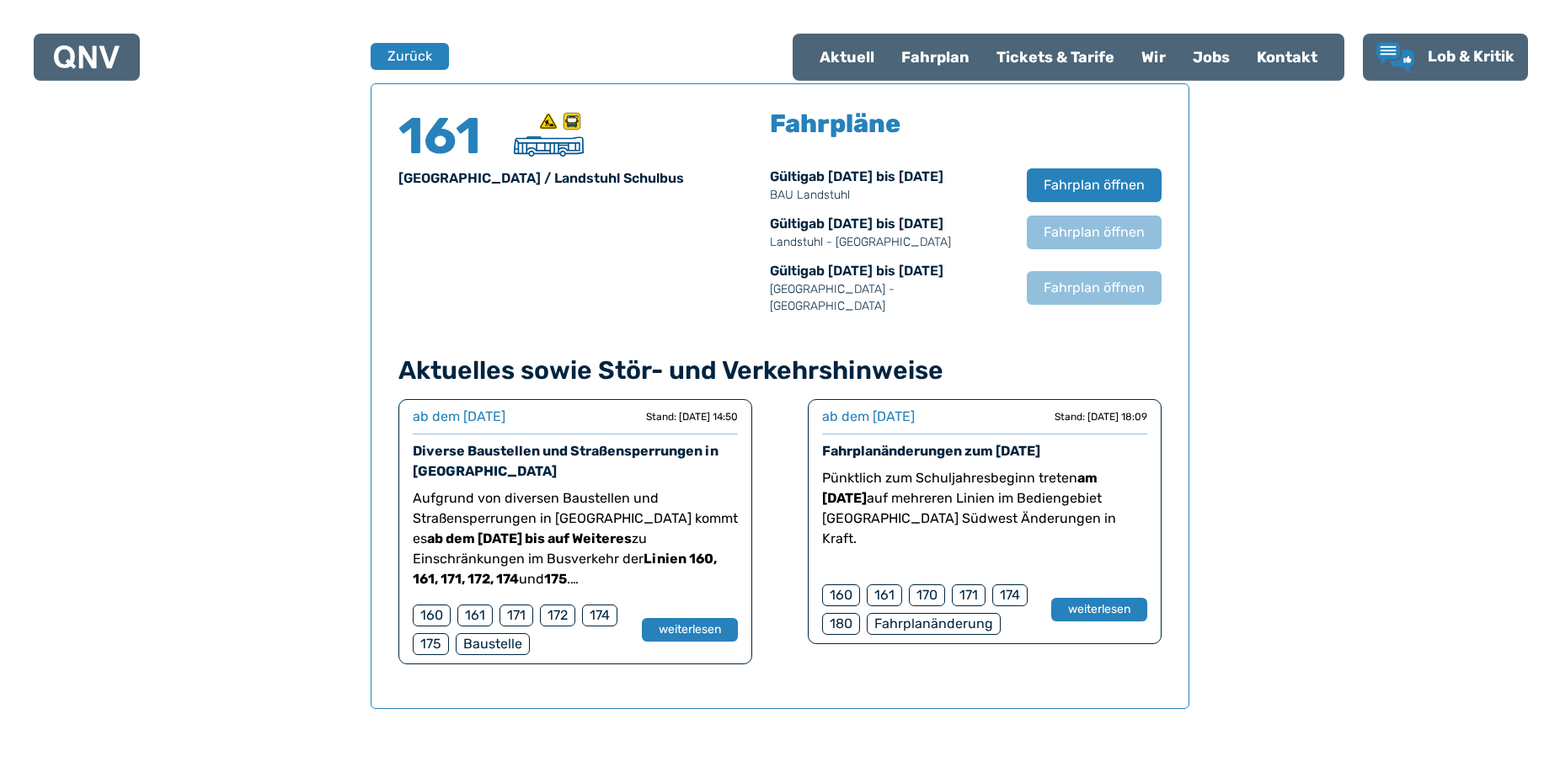
scroll to position [1110, 0]
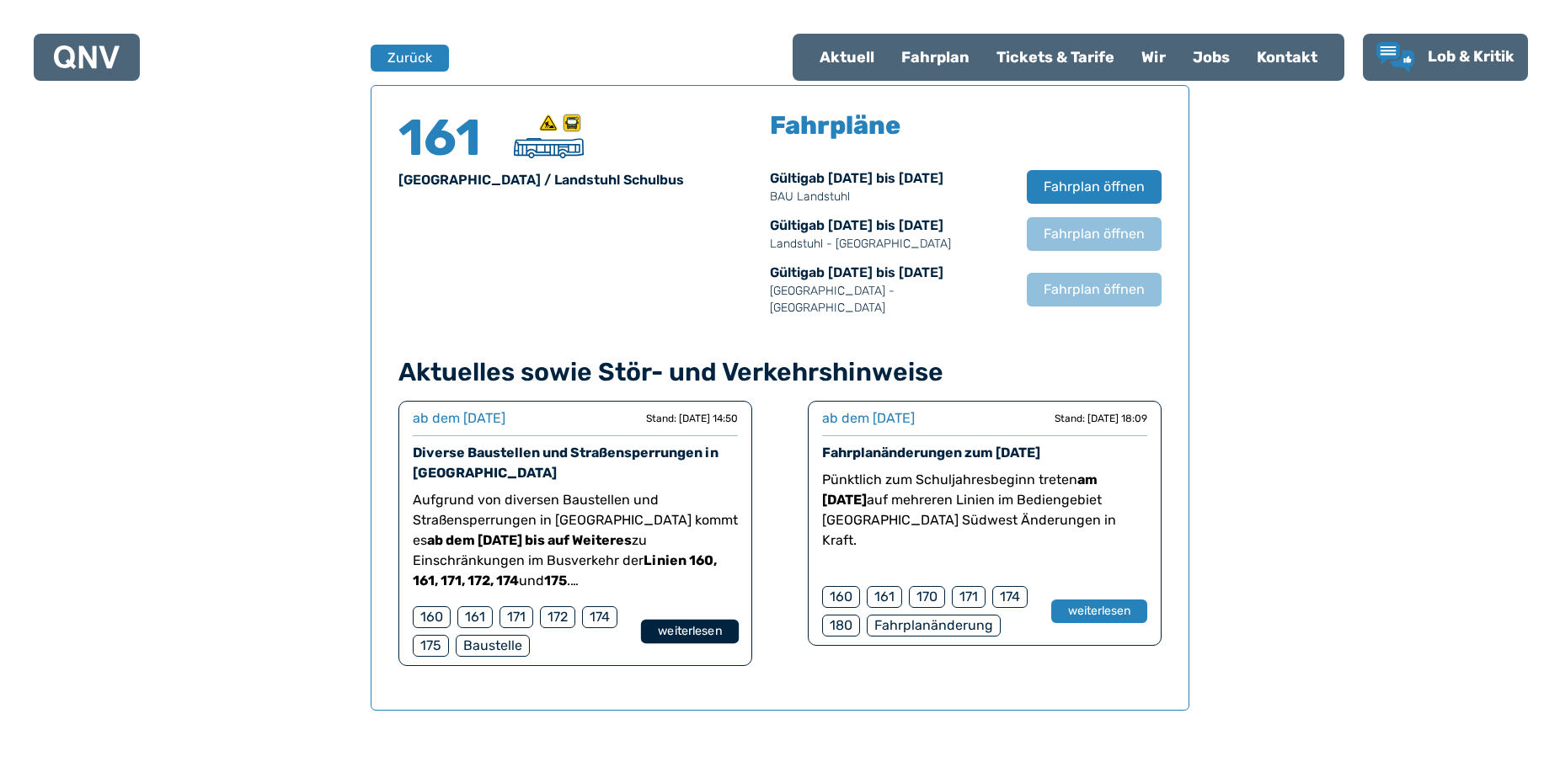
click at [676, 620] on button "weiterlesen" at bounding box center [690, 632] width 98 height 24
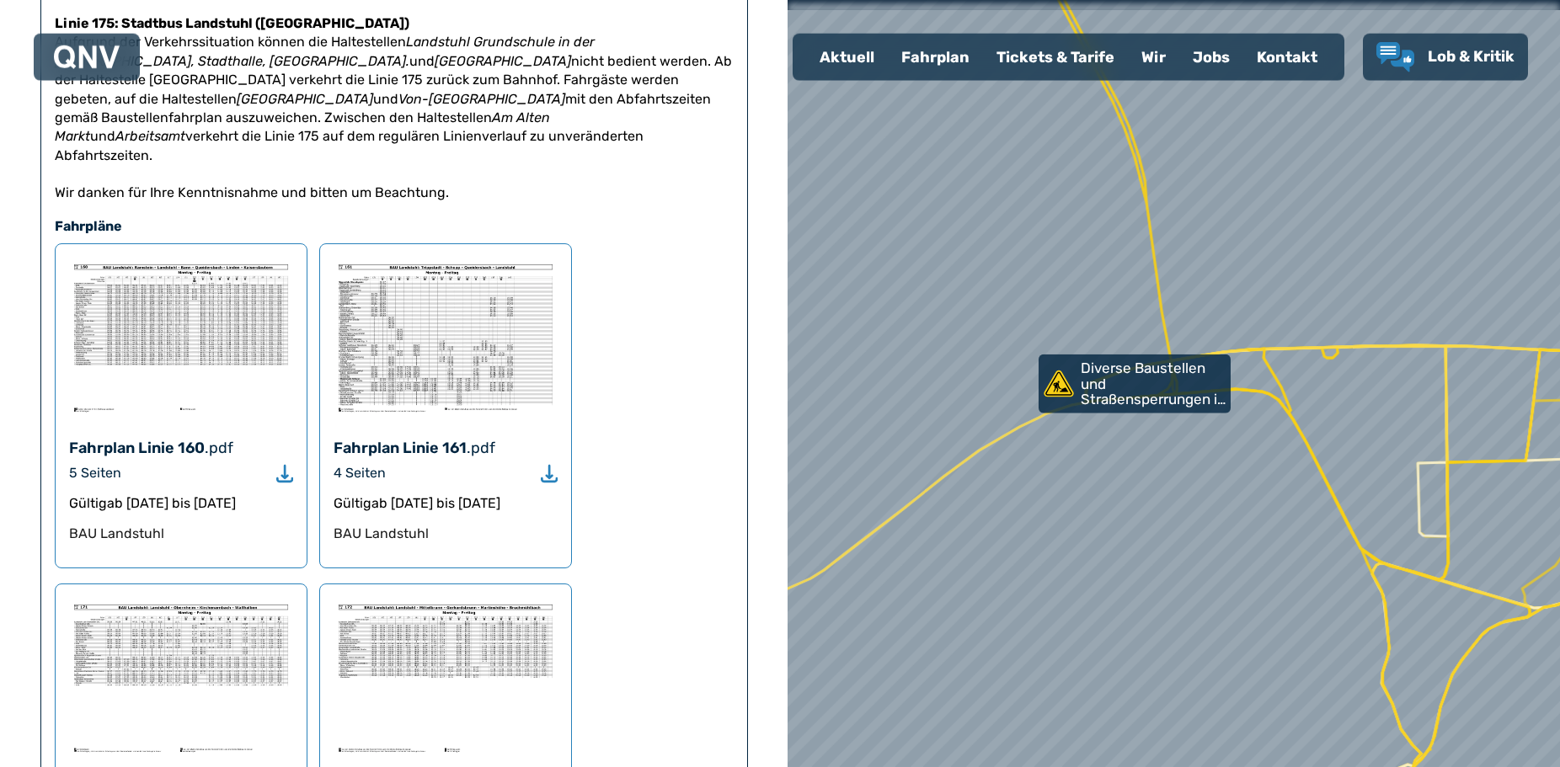
scroll to position [1031, 0]
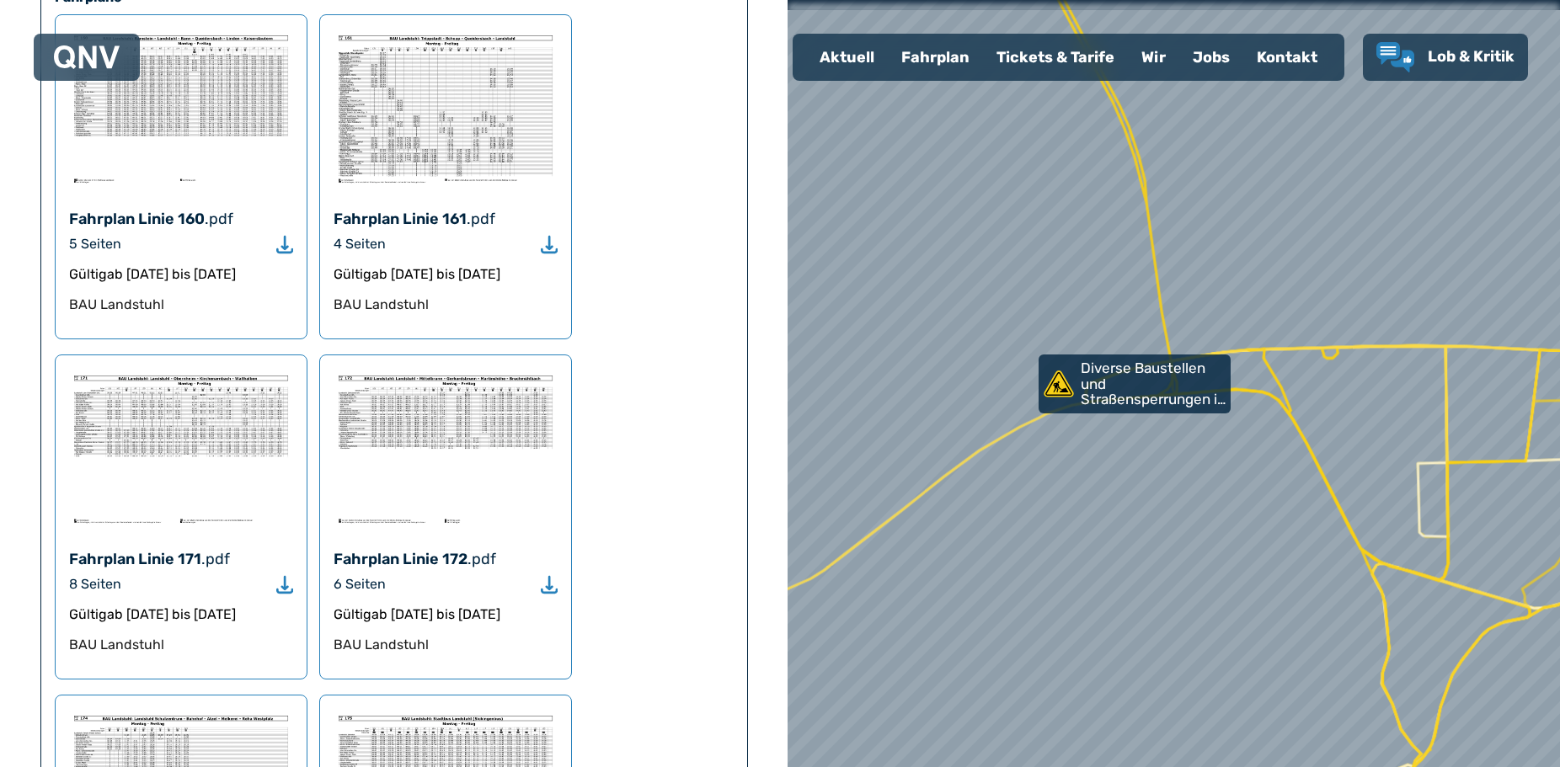
click at [285, 576] on use "Download" at bounding box center [284, 585] width 17 height 18
click at [283, 575] on icon "Download" at bounding box center [284, 584] width 17 height 19
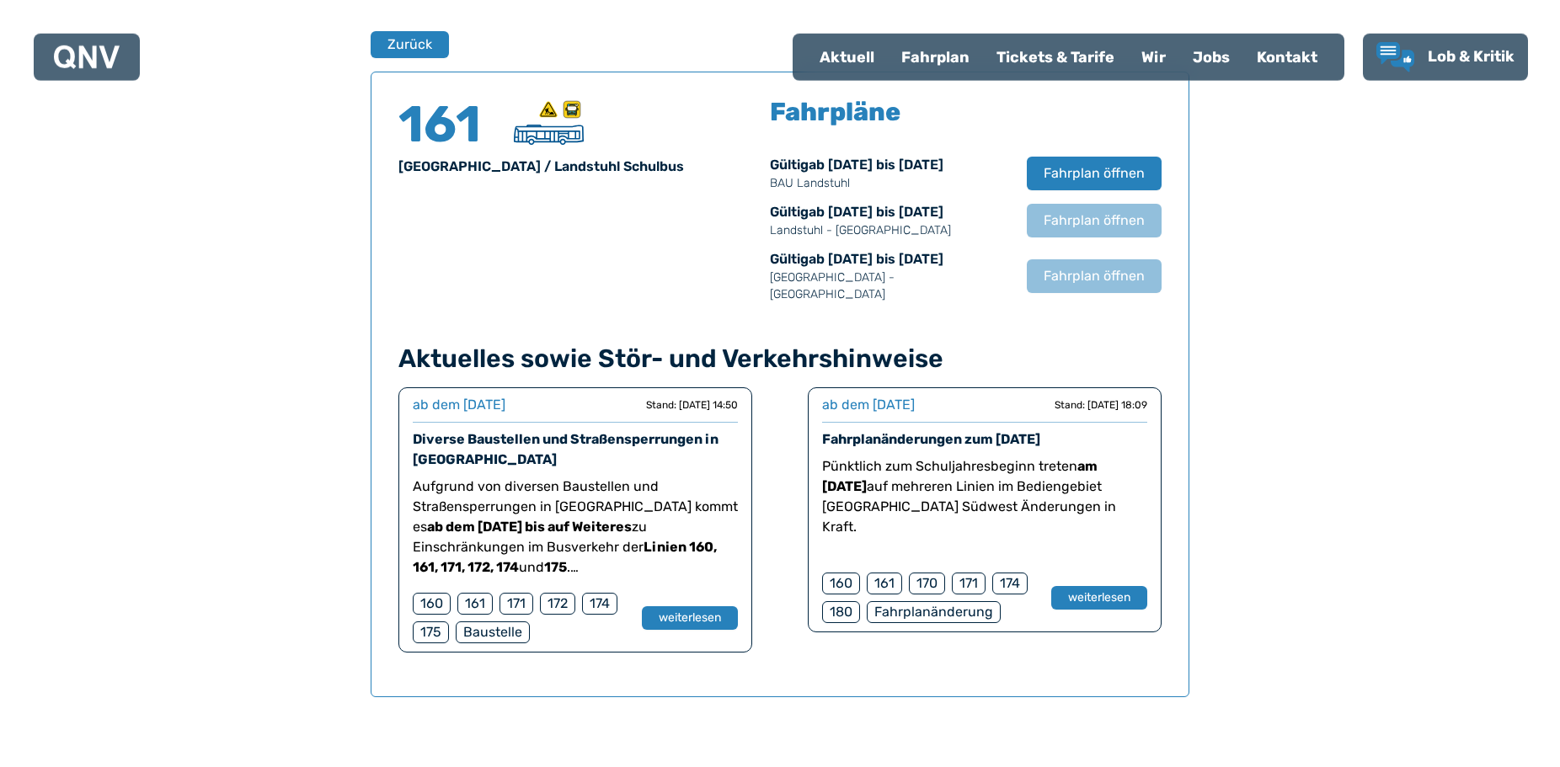
scroll to position [1196, 0]
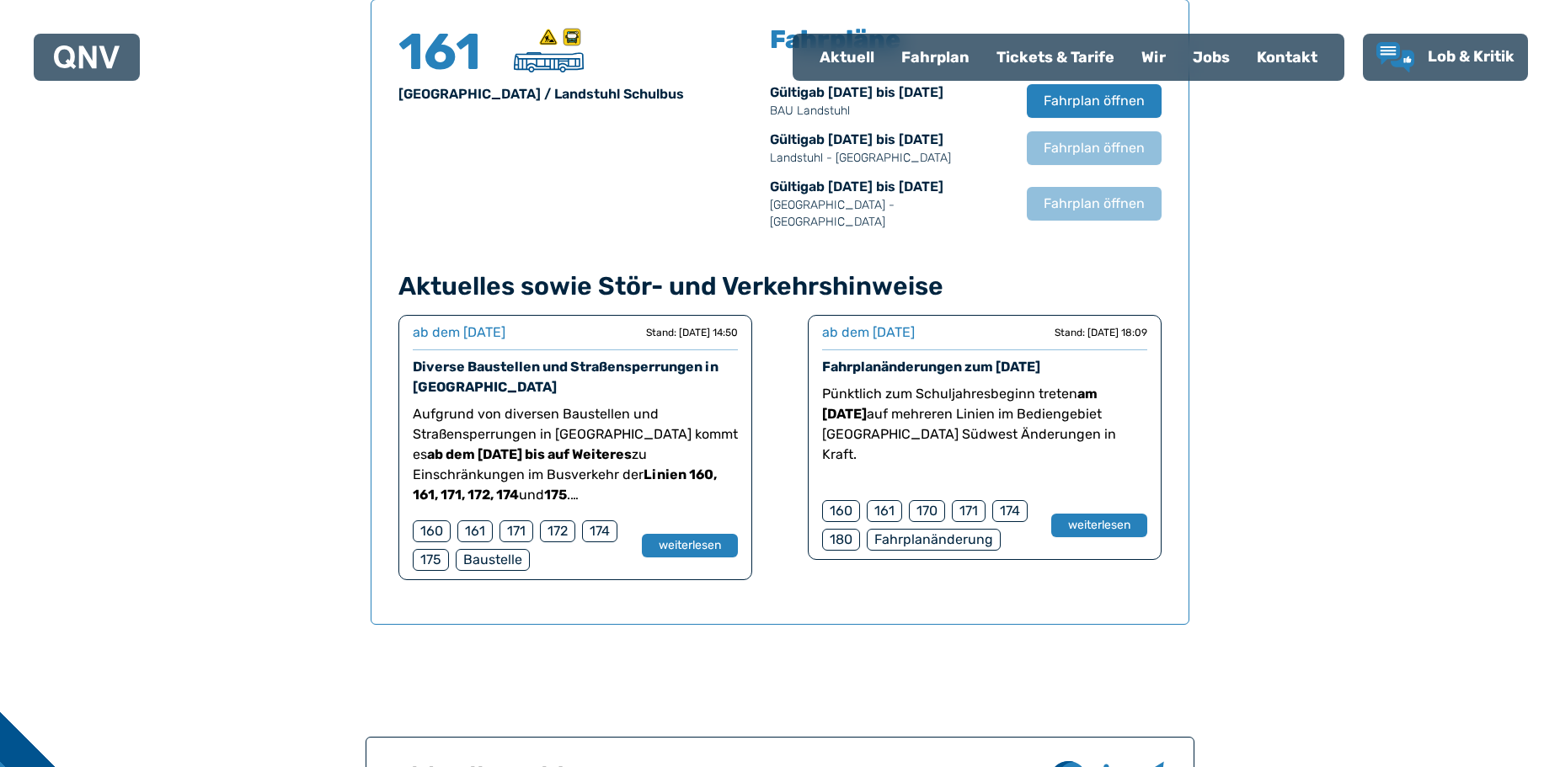
click at [836, 500] on div "160" at bounding box center [841, 511] width 38 height 22
click at [1077, 518] on button "weiterlesen" at bounding box center [1099, 526] width 98 height 24
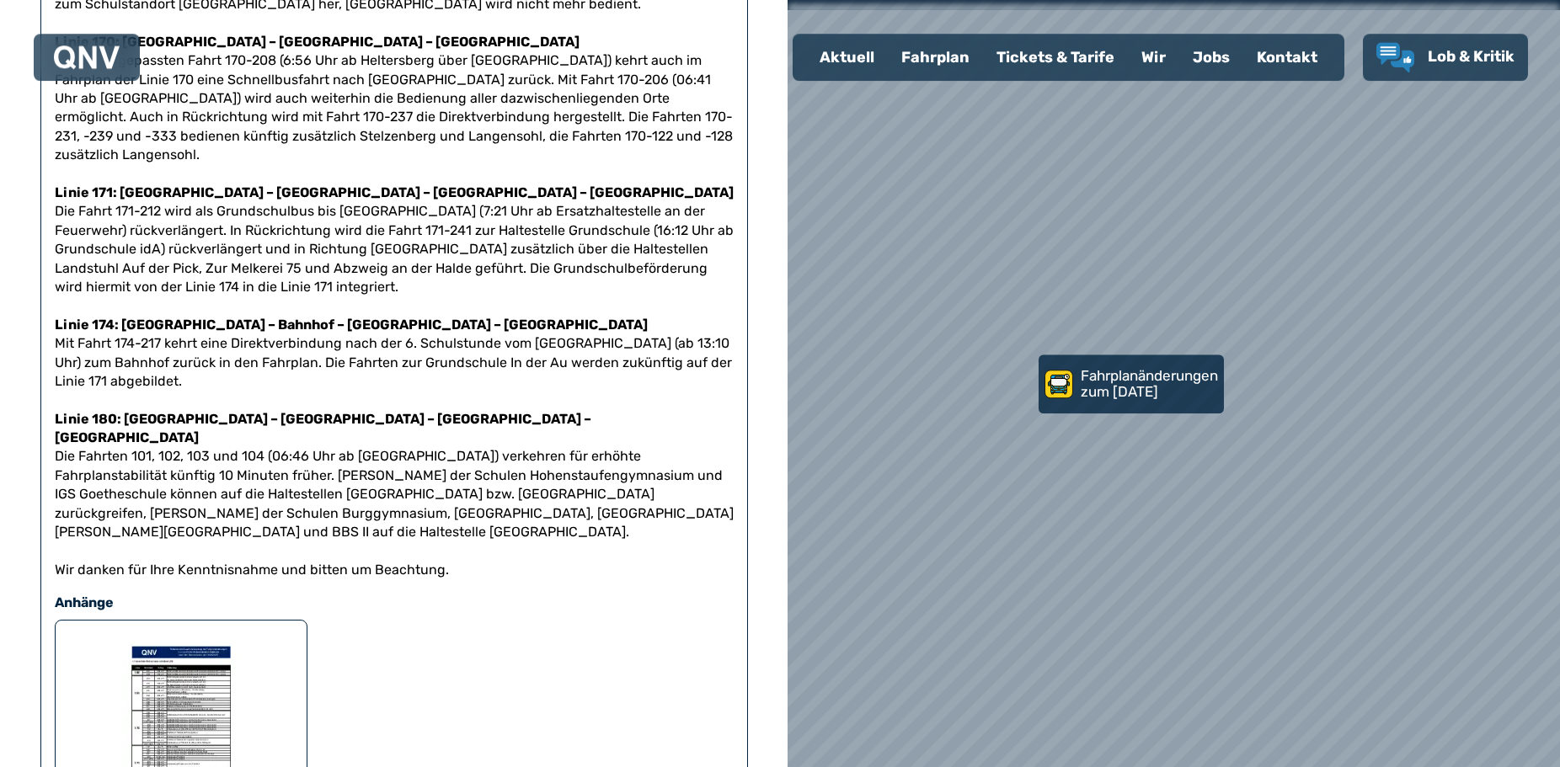
scroll to position [516, 0]
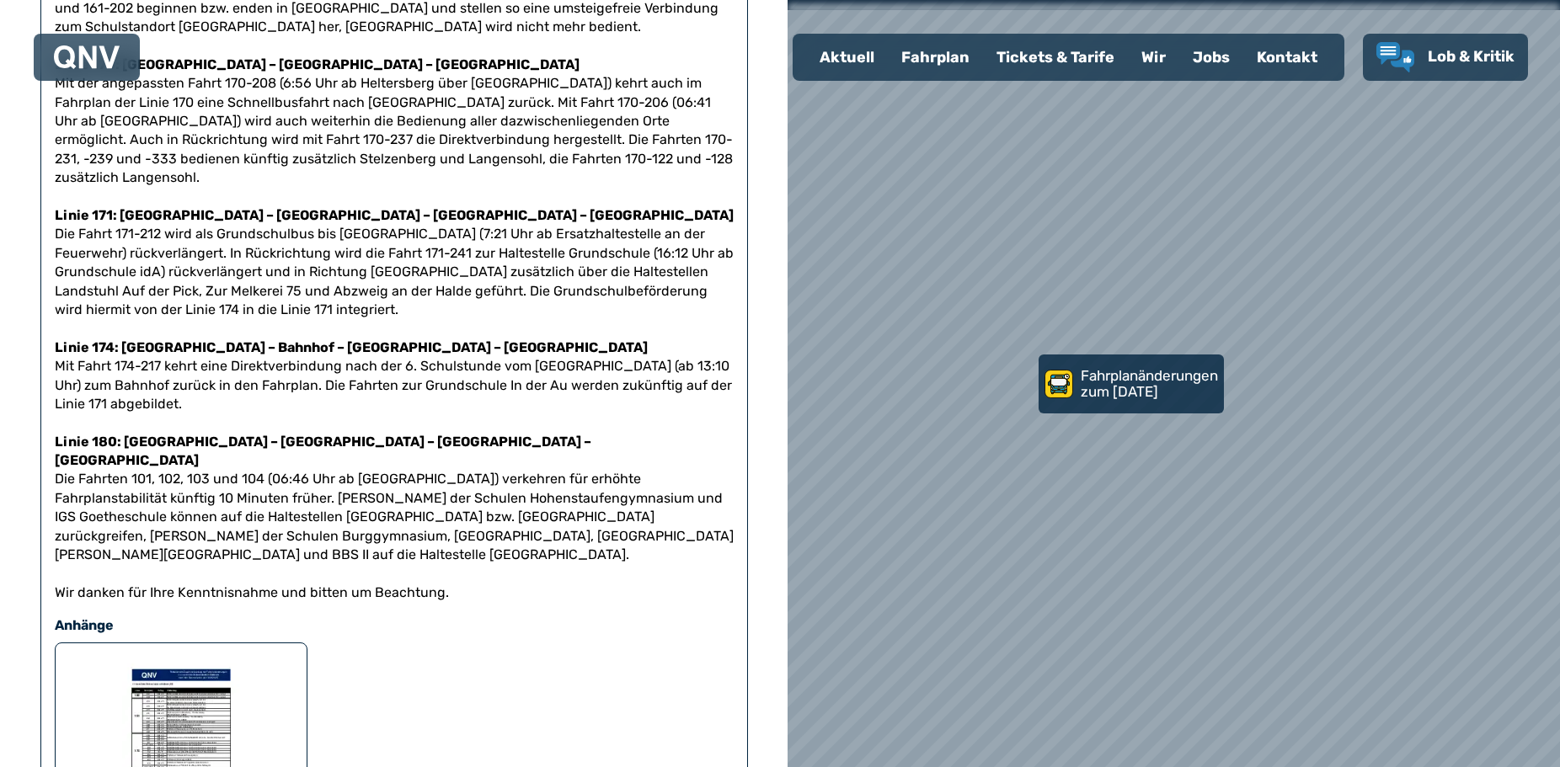
click at [935, 65] on div "Fahrplan" at bounding box center [935, 57] width 95 height 44
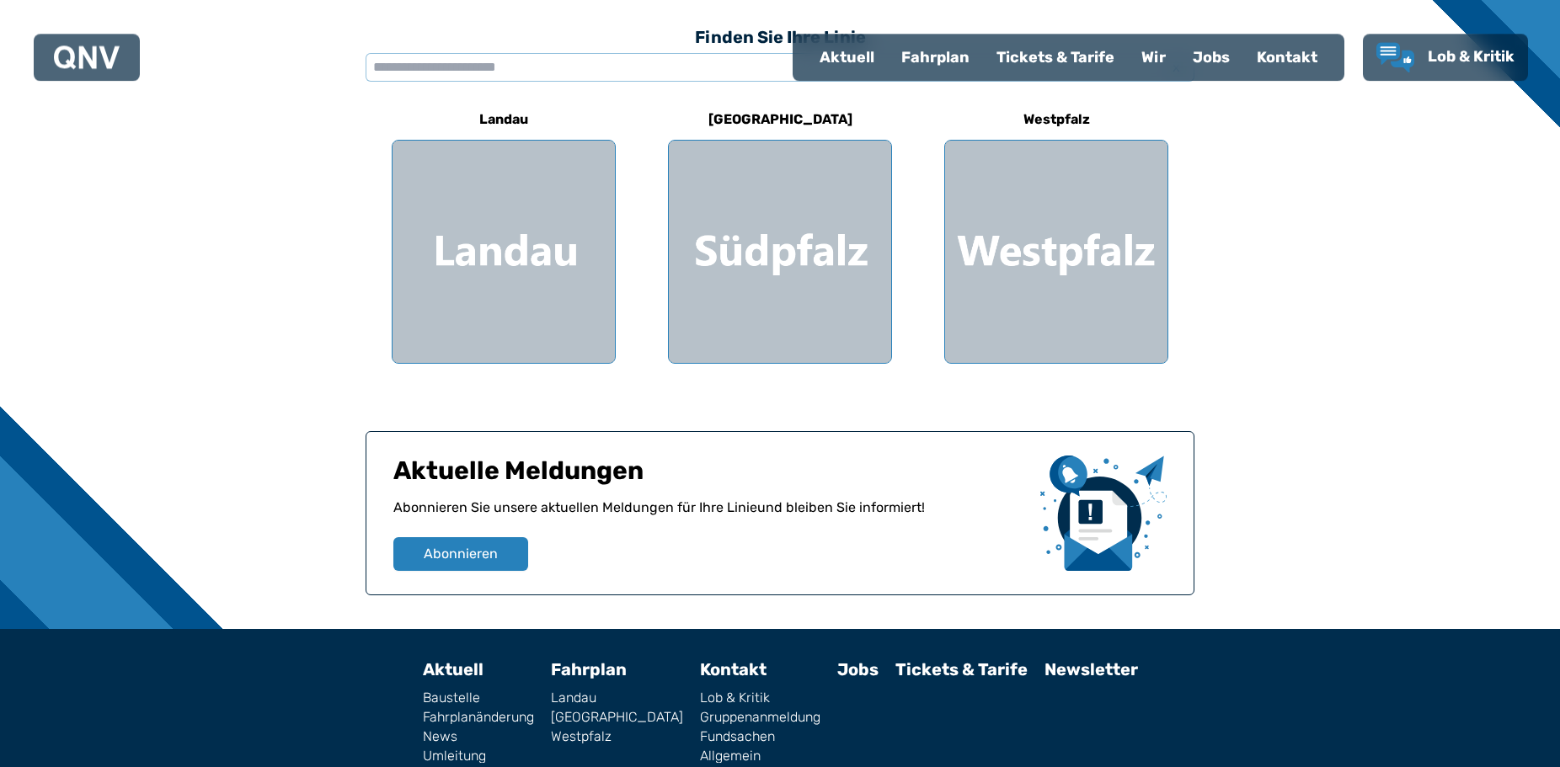
scroll to position [516, 0]
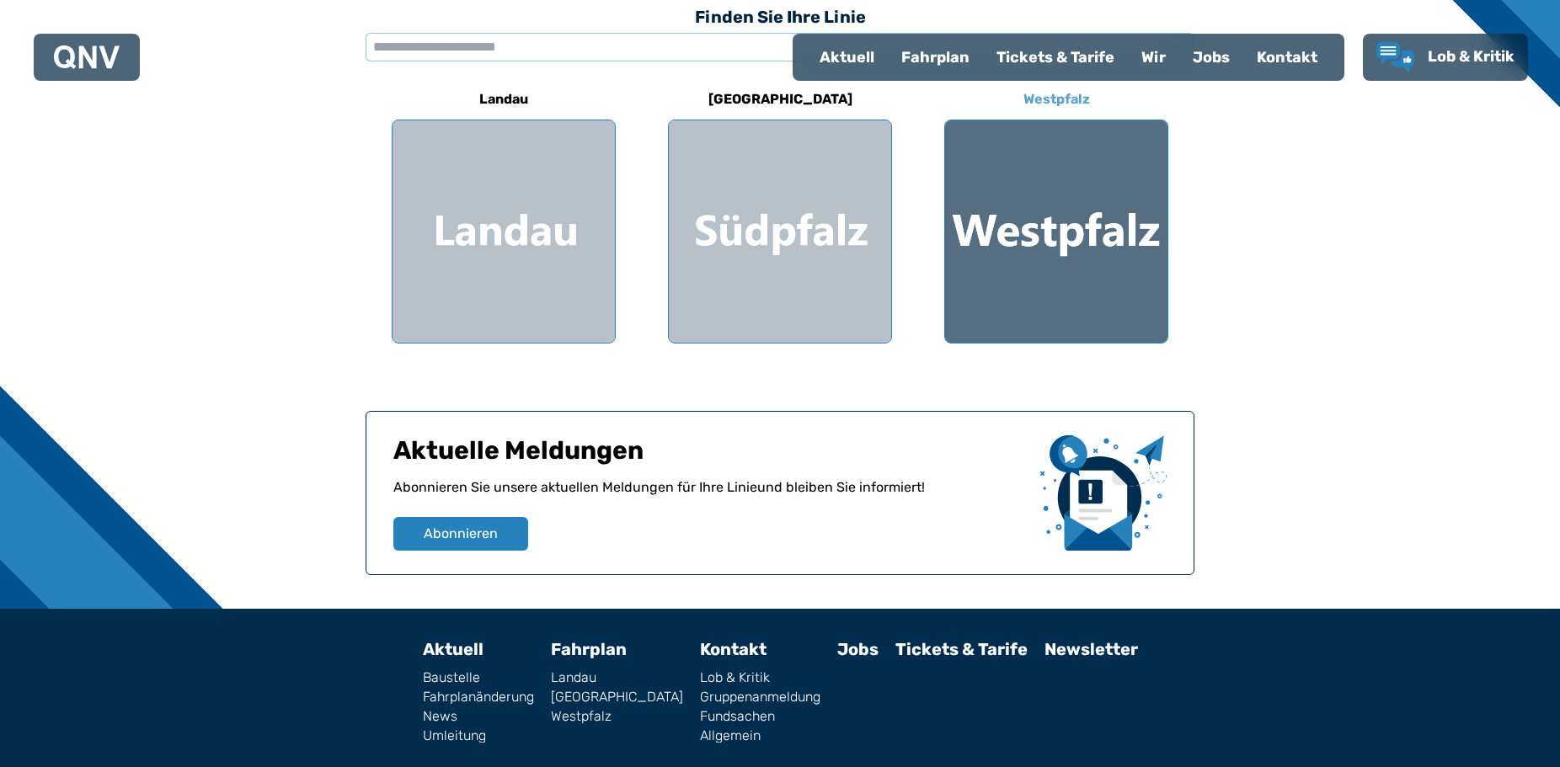
click at [1018, 221] on div at bounding box center [1056, 231] width 222 height 222
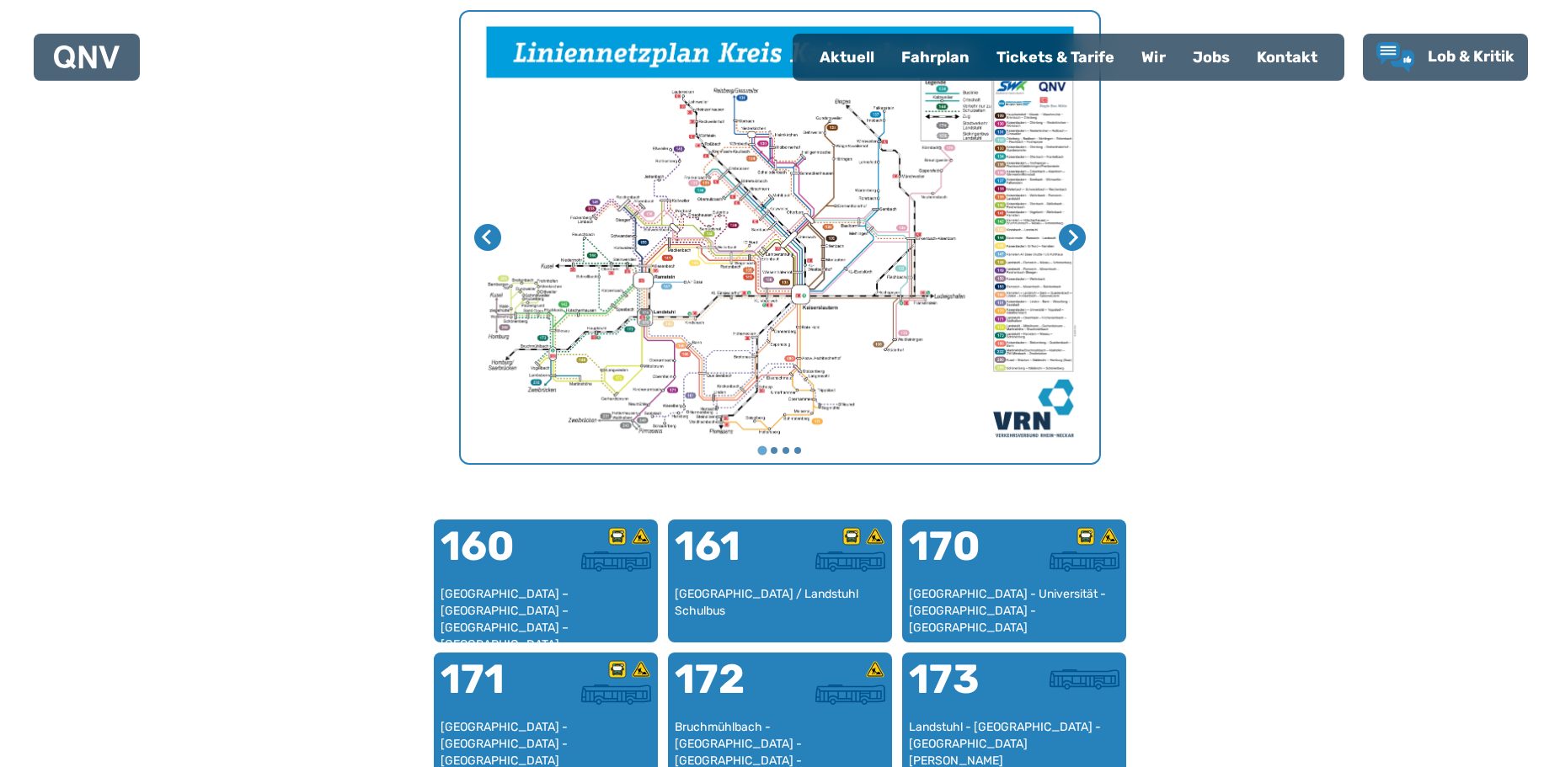
scroll to position [777, 0]
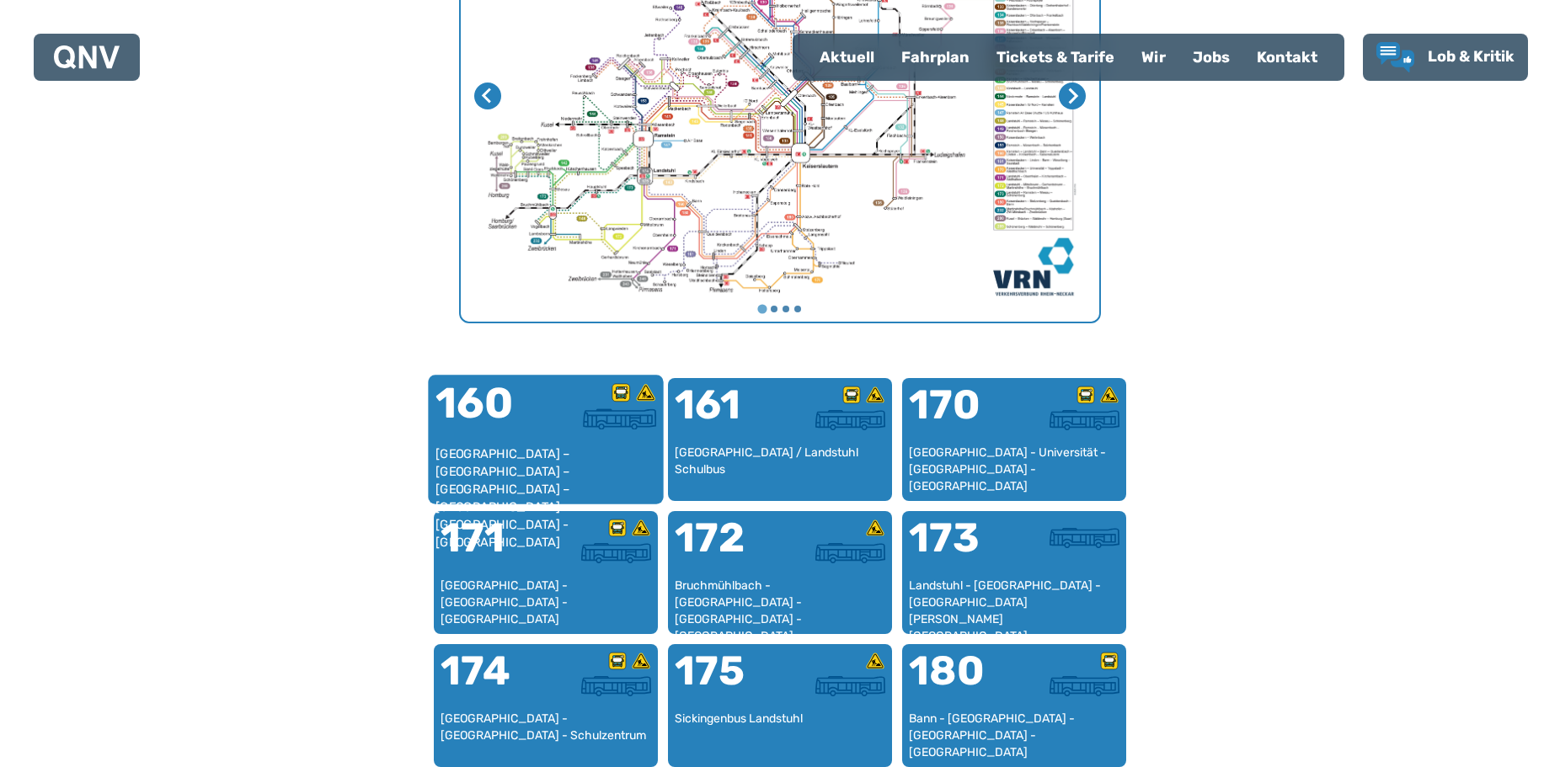
click at [486, 451] on div "[GEOGRAPHIC_DATA] – [GEOGRAPHIC_DATA] – [GEOGRAPHIC_DATA] – [GEOGRAPHIC_DATA] –…" at bounding box center [546, 471] width 222 height 51
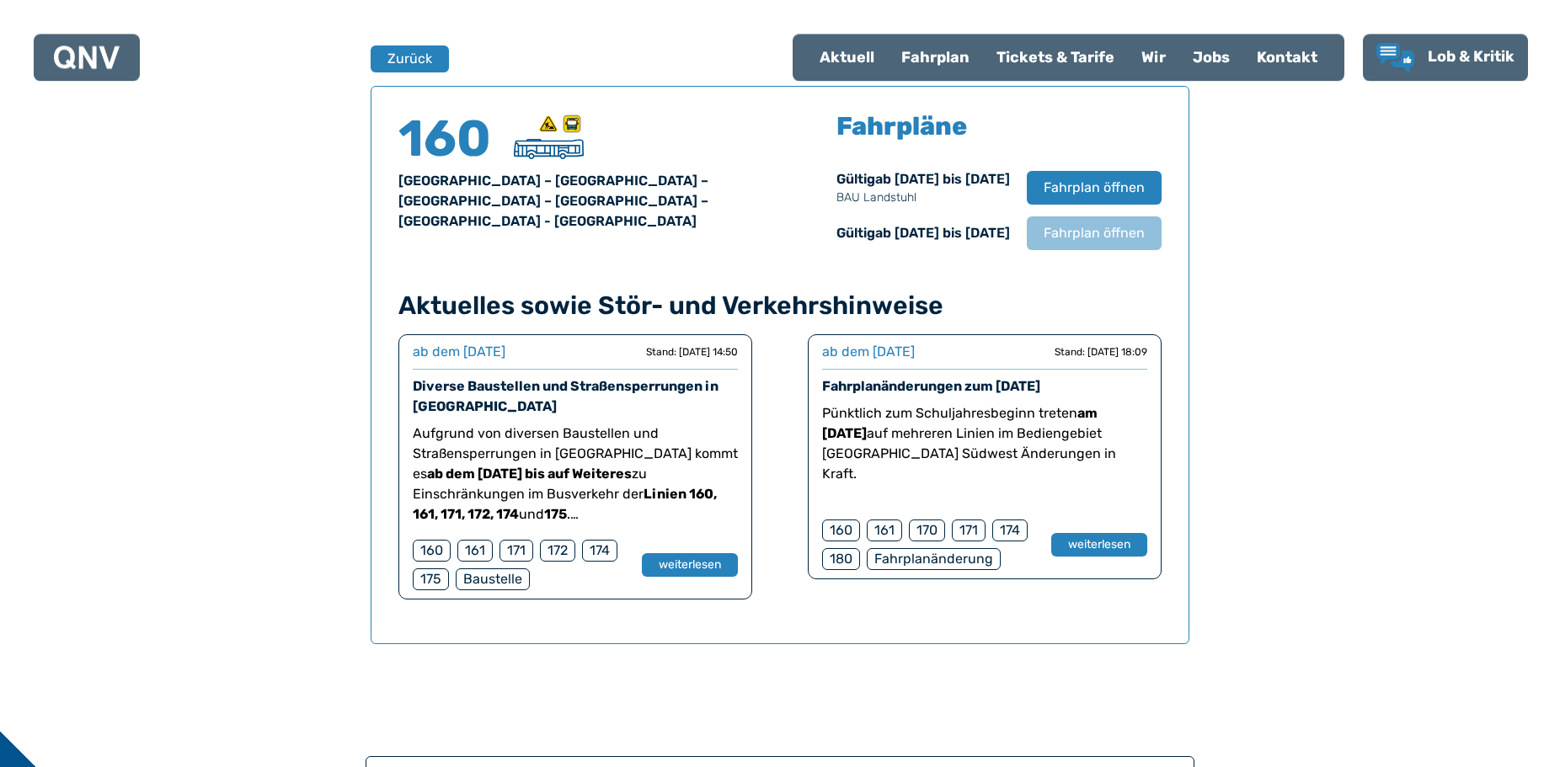
scroll to position [1110, 0]
